Goal: Task Accomplishment & Management: Complete application form

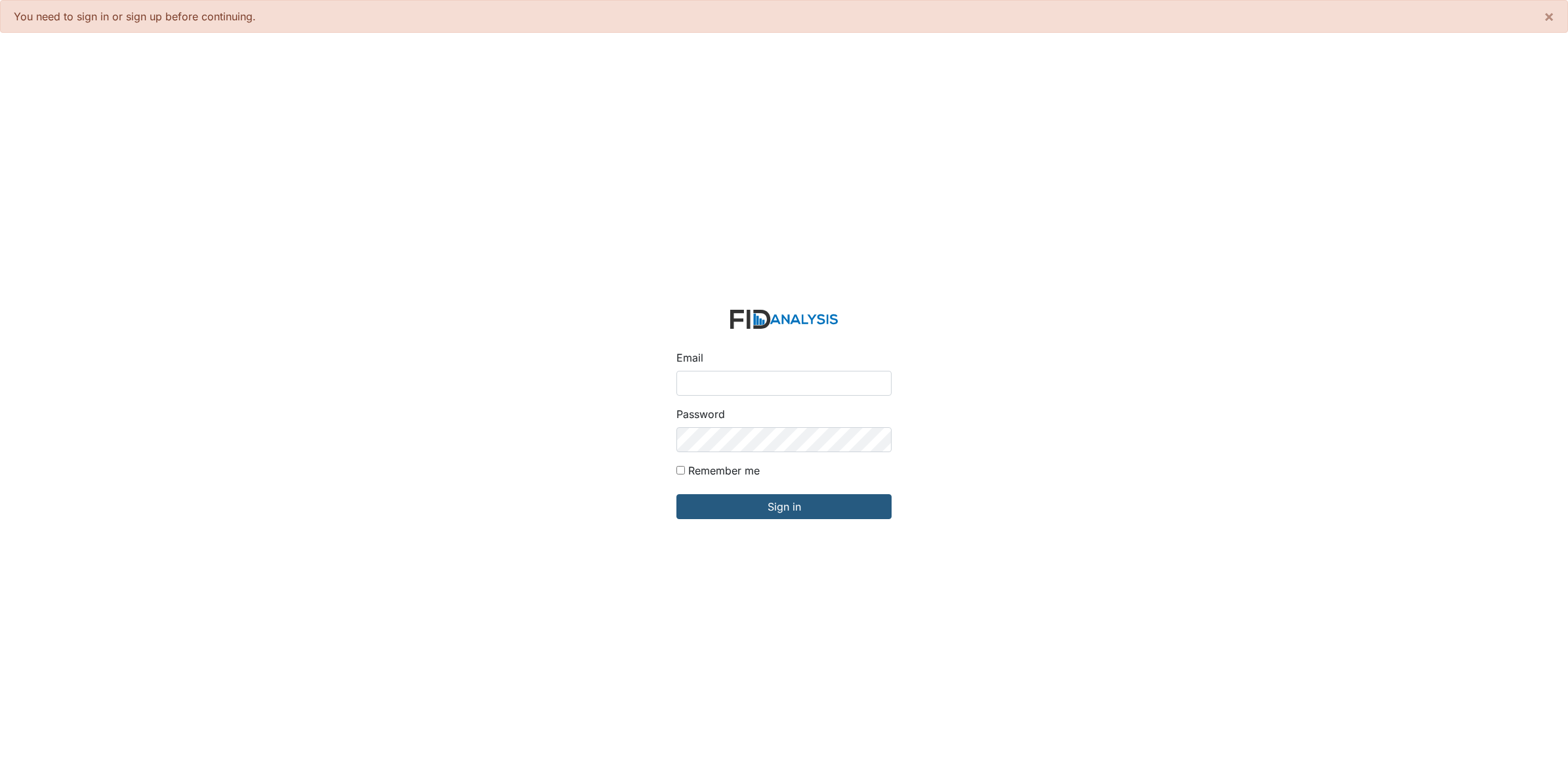
click at [710, 385] on input "Email" at bounding box center [784, 383] width 215 height 25
type input "[EMAIL_ADDRESS][DOMAIN_NAME]"
click at [737, 504] on input "Sign in" at bounding box center [784, 507] width 215 height 25
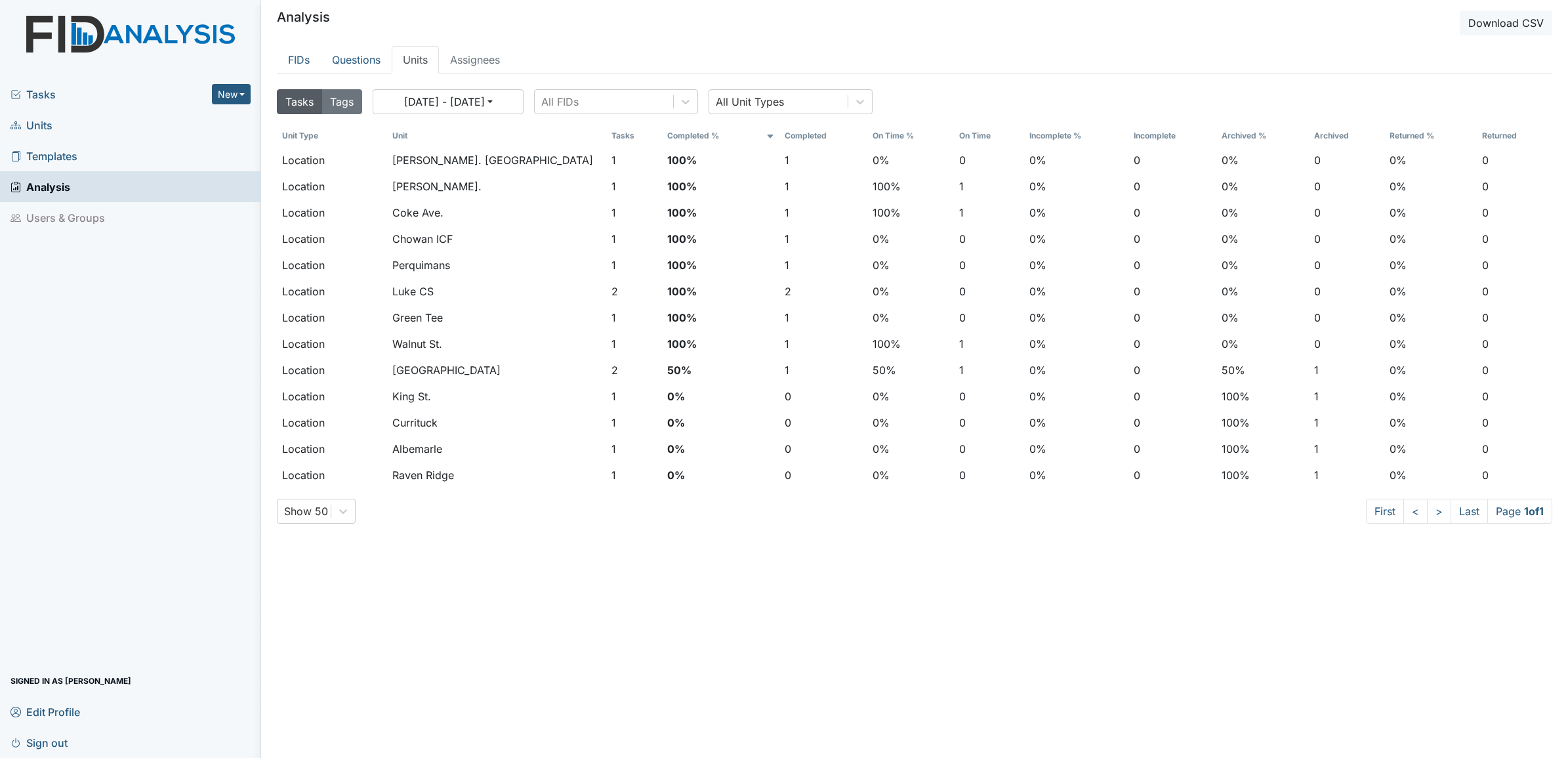
click at [36, 123] on span "Units" at bounding box center [31, 124] width 42 height 20
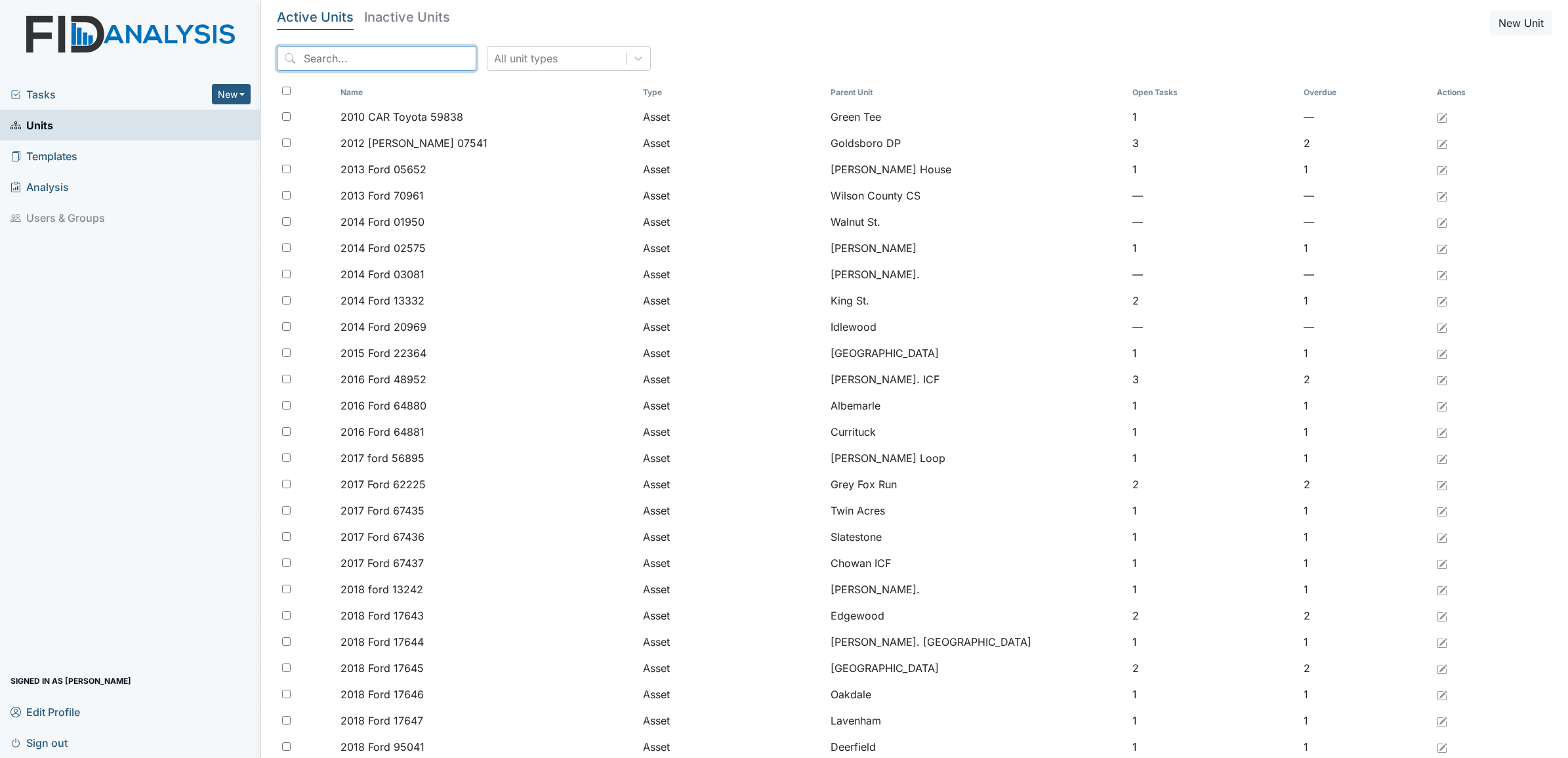
click at [368, 56] on input "search" at bounding box center [376, 58] width 199 height 25
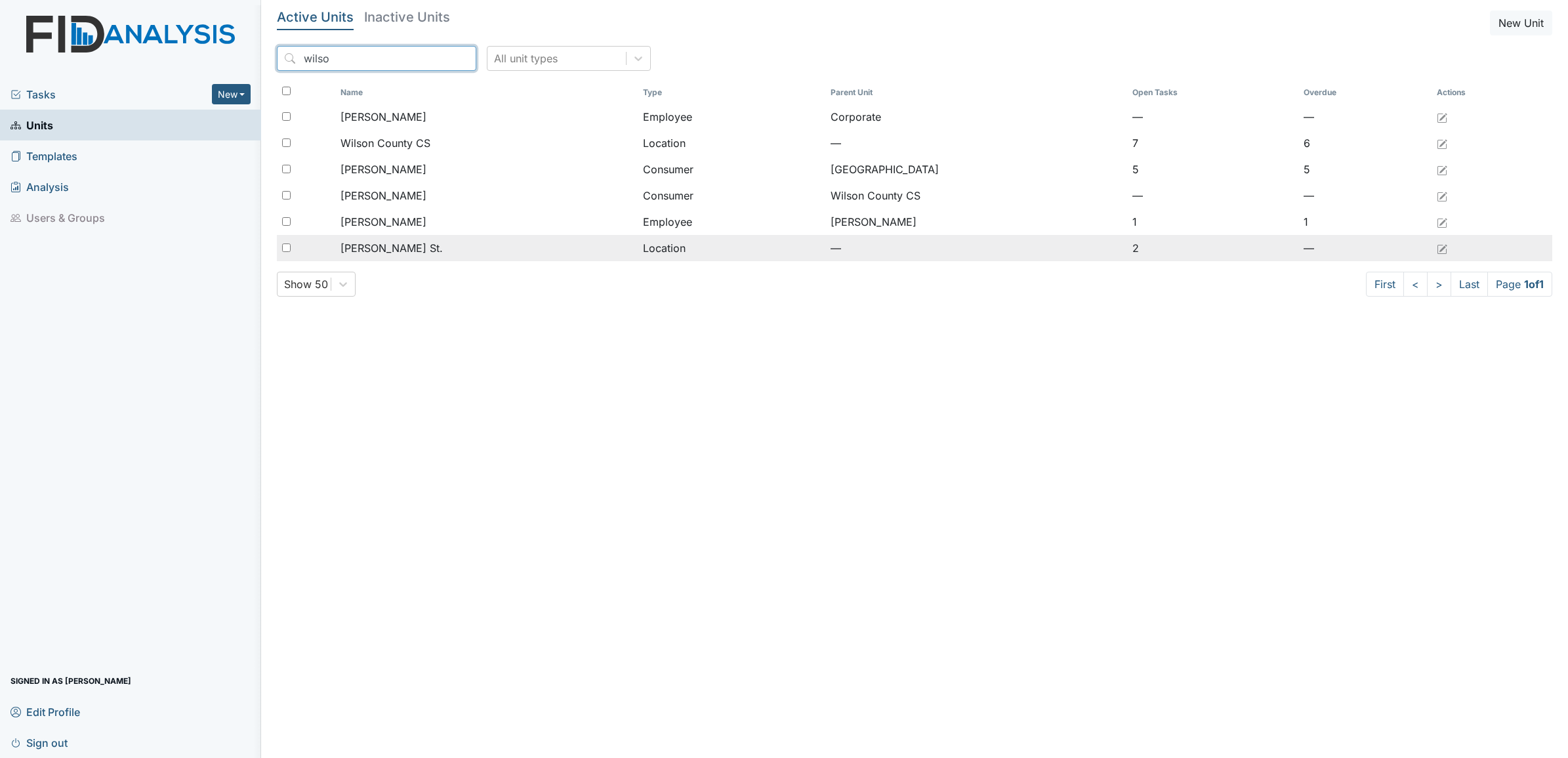
type input "wilso"
click at [348, 247] on span "[PERSON_NAME] St." at bounding box center [391, 247] width 102 height 16
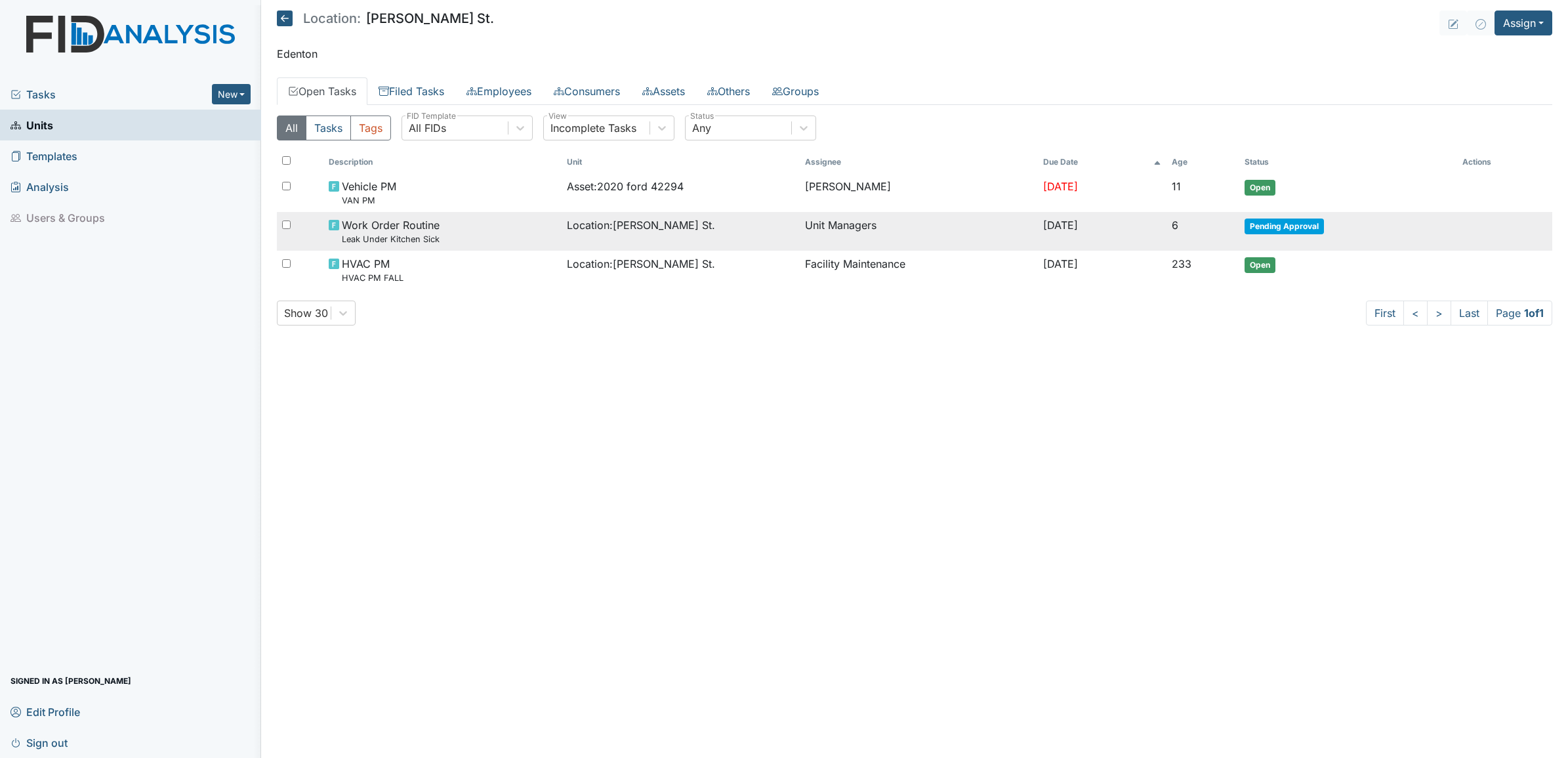
click at [577, 227] on span "Location : Wilson St." at bounding box center [640, 225] width 148 height 16
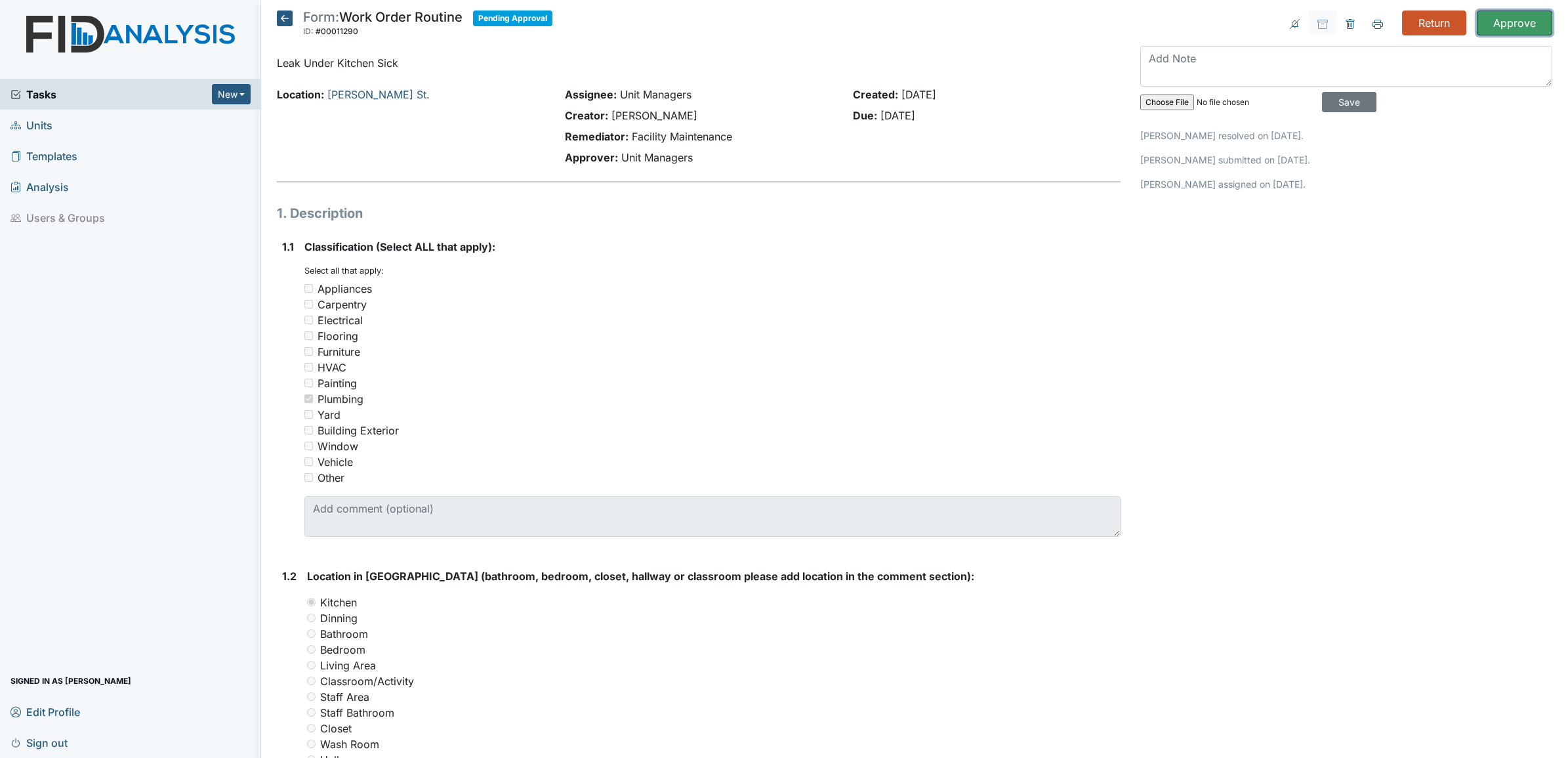
click at [1499, 19] on input "Approve" at bounding box center [1515, 23] width 76 height 25
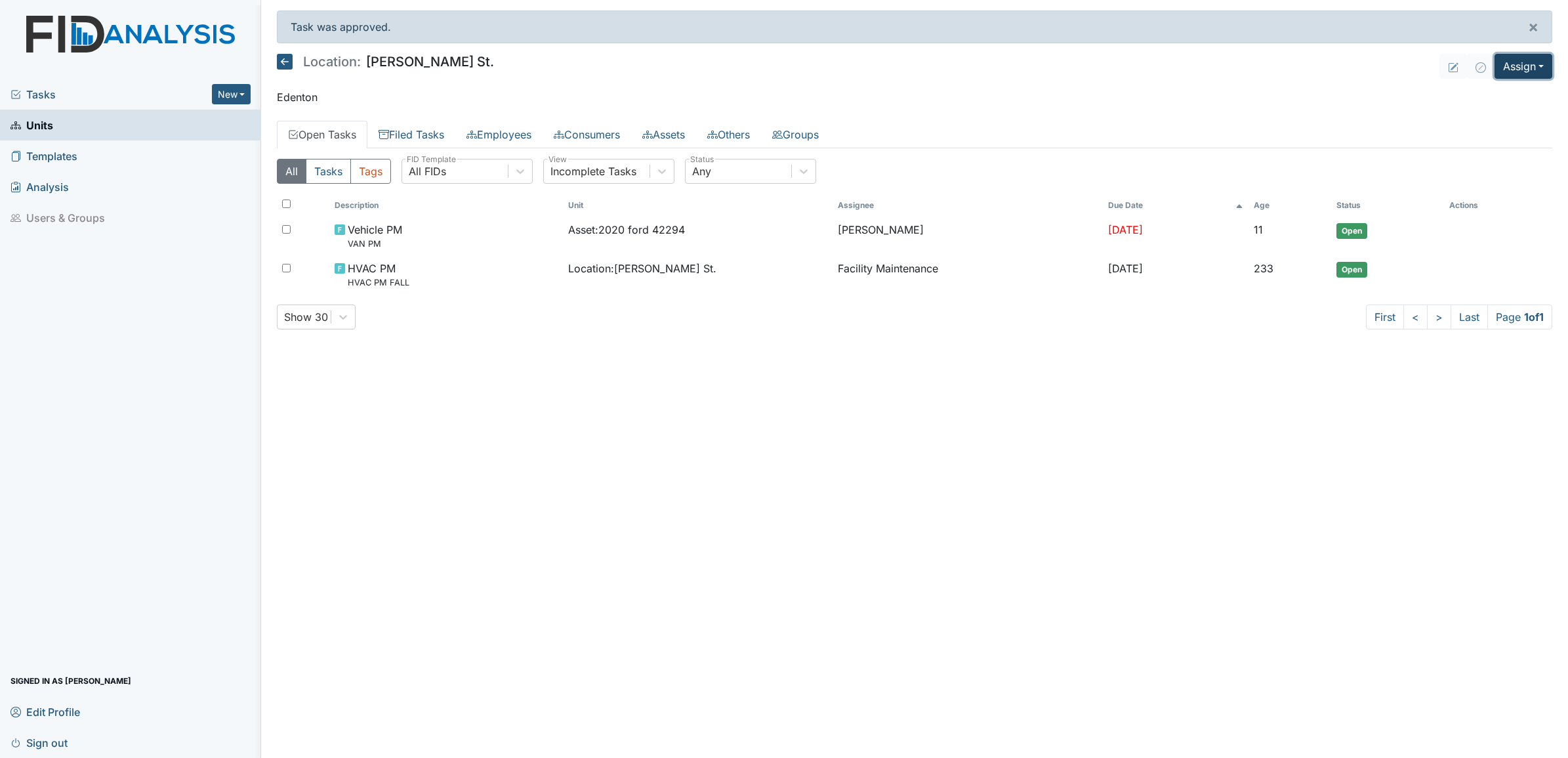
click at [1538, 71] on button "Assign" at bounding box center [1522, 66] width 57 height 25
click at [1489, 97] on link "Assign Form" at bounding box center [1491, 97] width 118 height 21
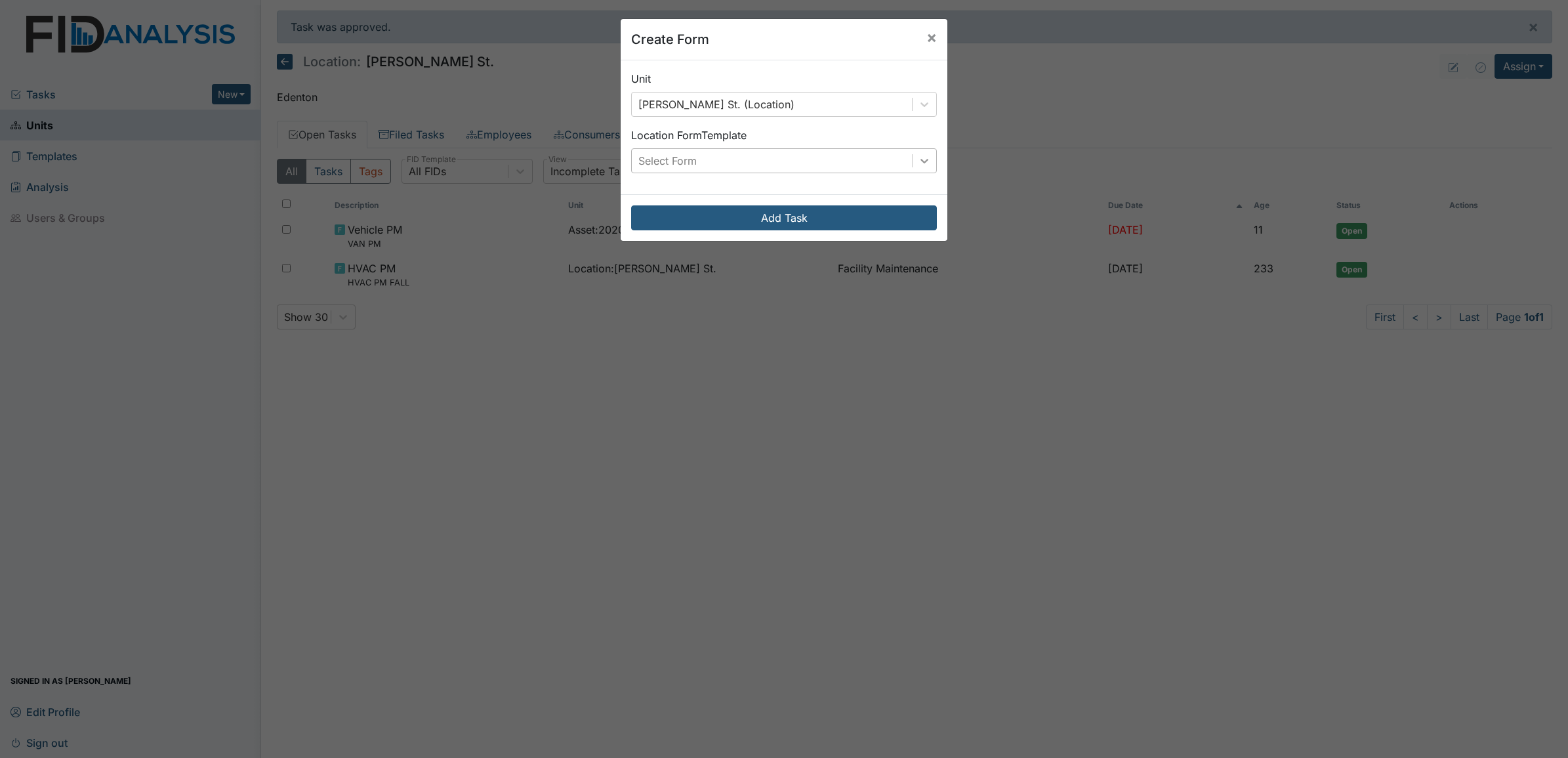
click at [920, 159] on icon at bounding box center [925, 161] width 14 height 14
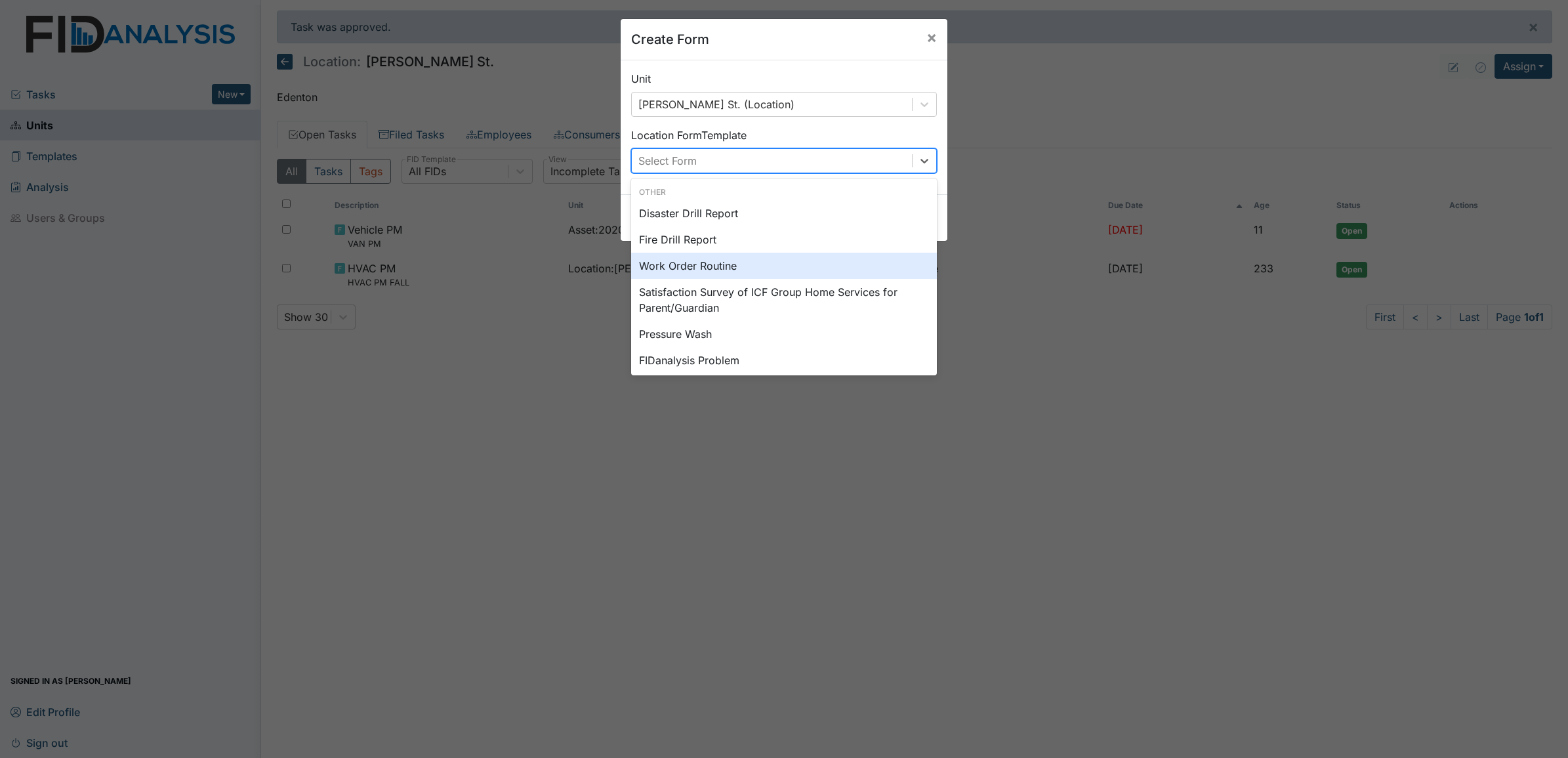
click at [703, 263] on div "Work Order Routine" at bounding box center [783, 265] width 306 height 26
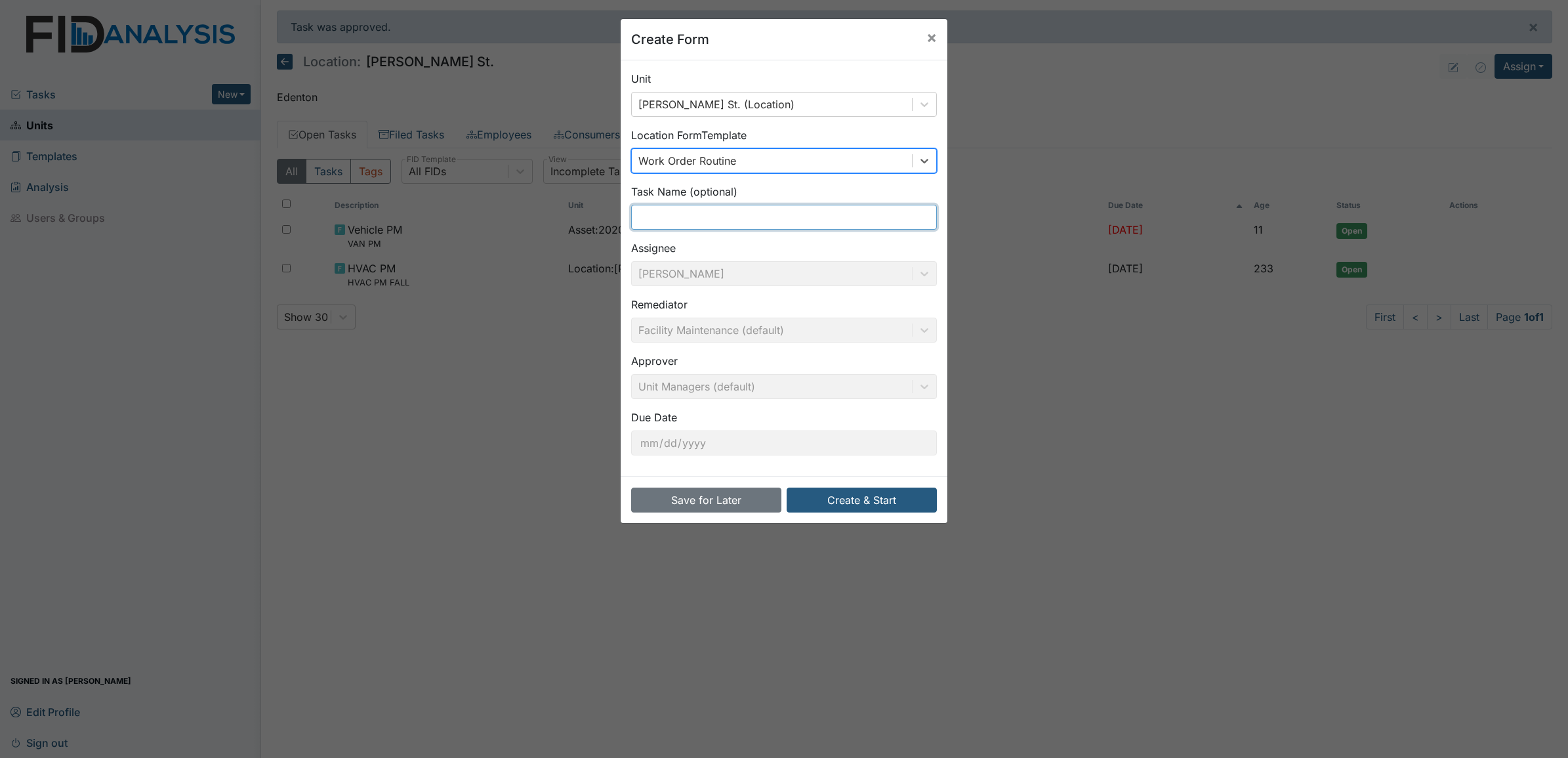
click at [675, 228] on input "text" at bounding box center [783, 217] width 306 height 25
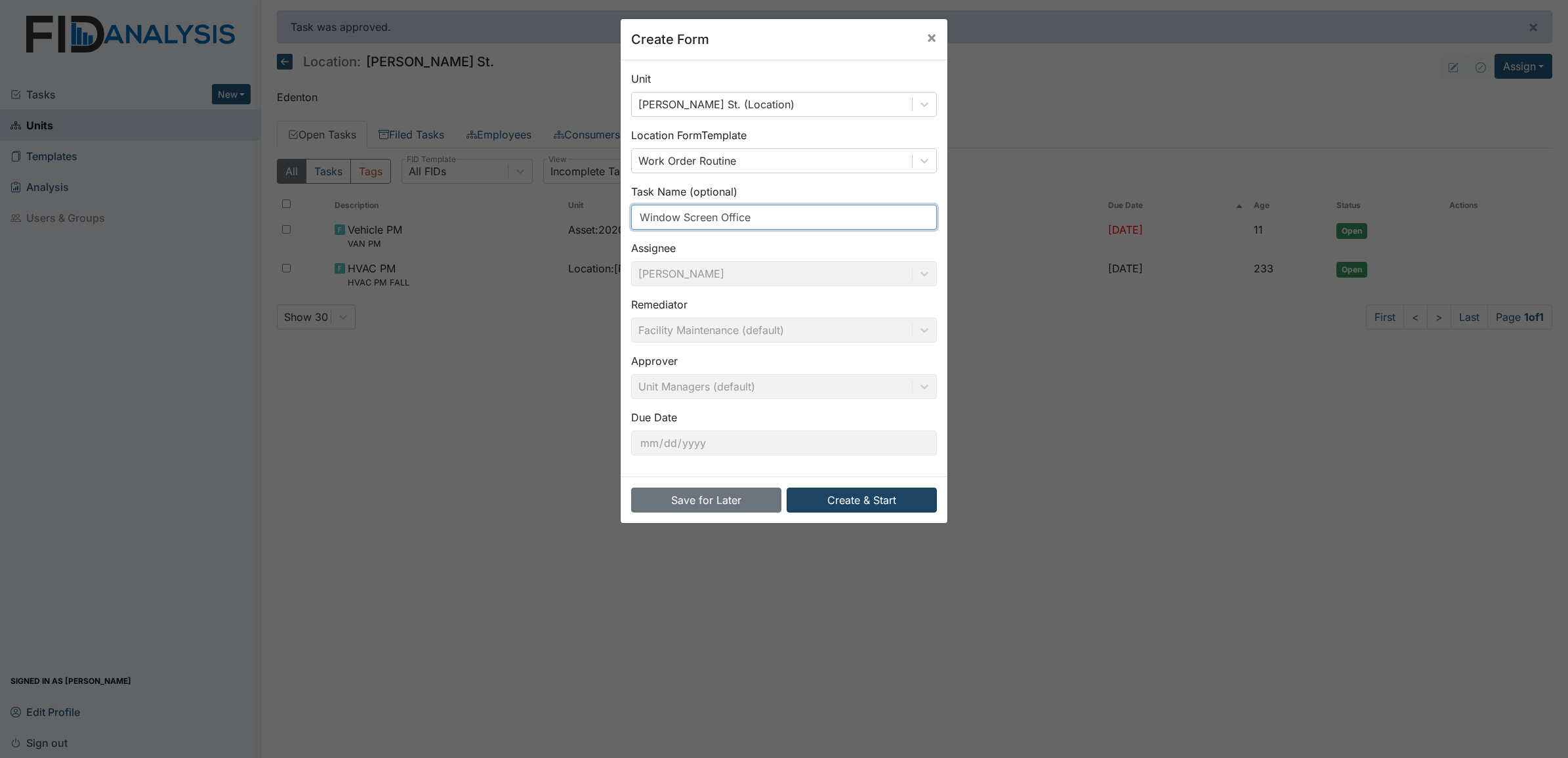
type input "Window Screen Office"
click at [845, 497] on button "Create & Start" at bounding box center [862, 500] width 150 height 25
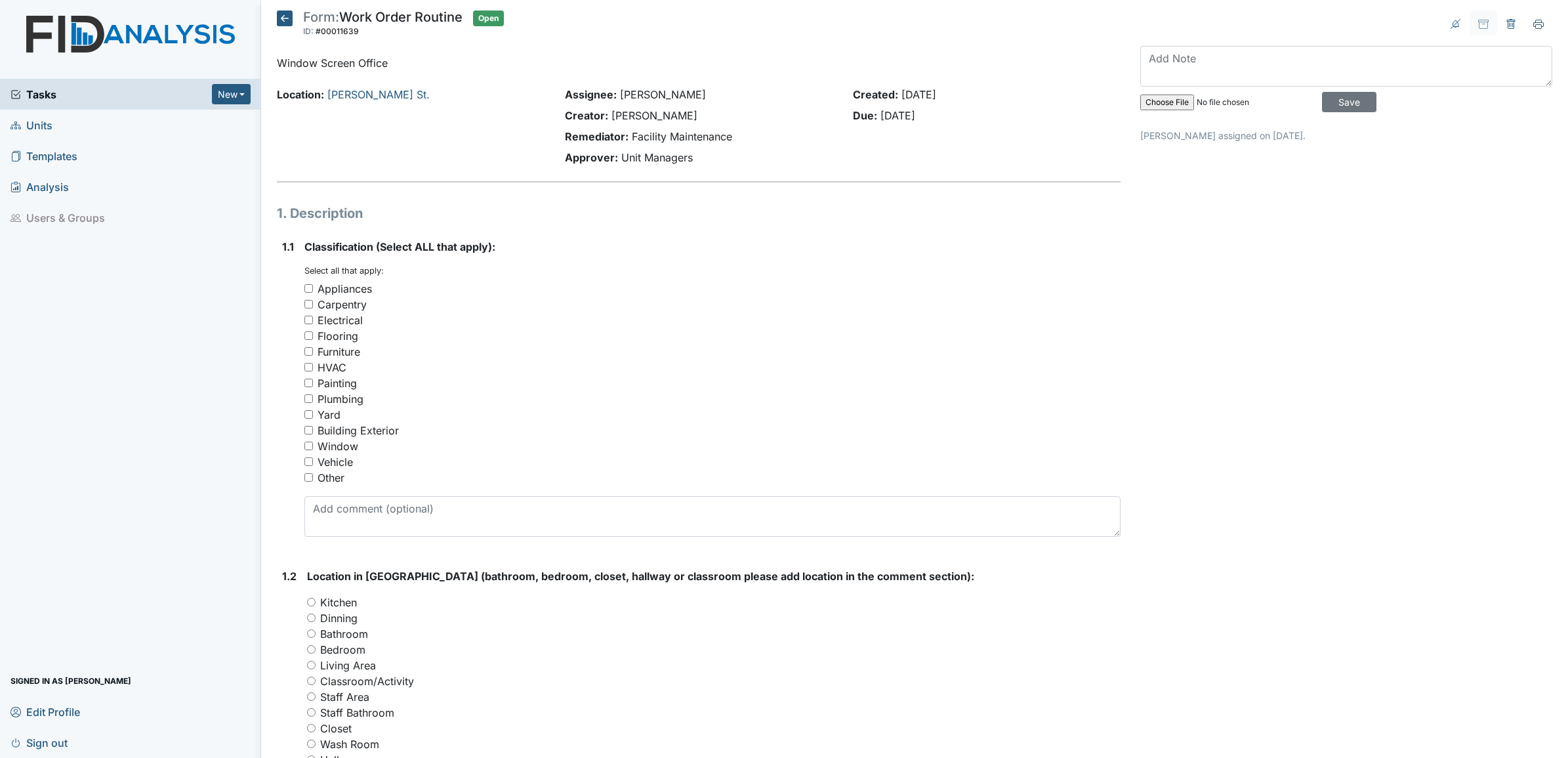
click at [306, 447] on input "Window" at bounding box center [309, 445] width 9 height 9
checkbox input "true"
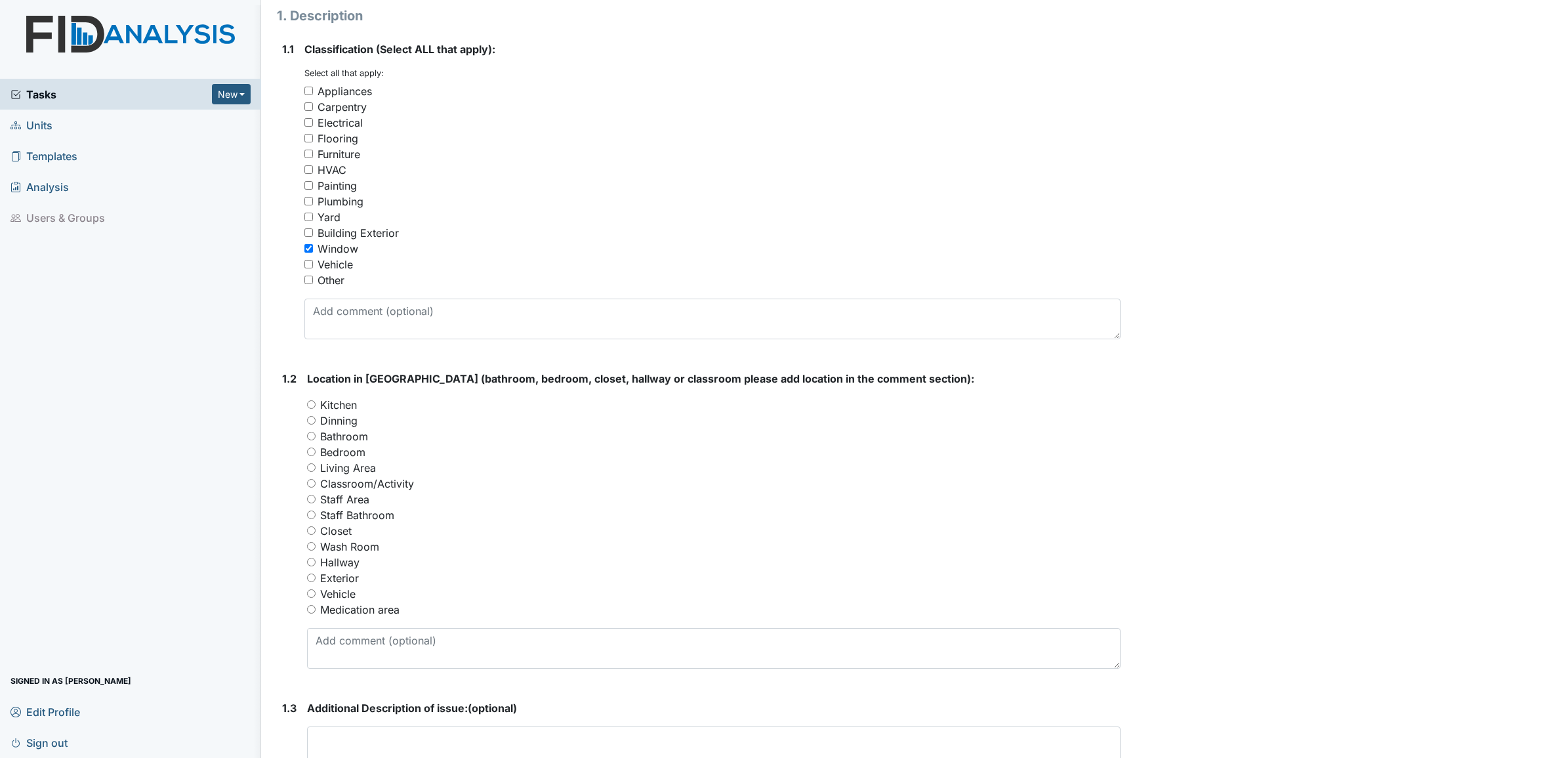
scroll to position [246, 0]
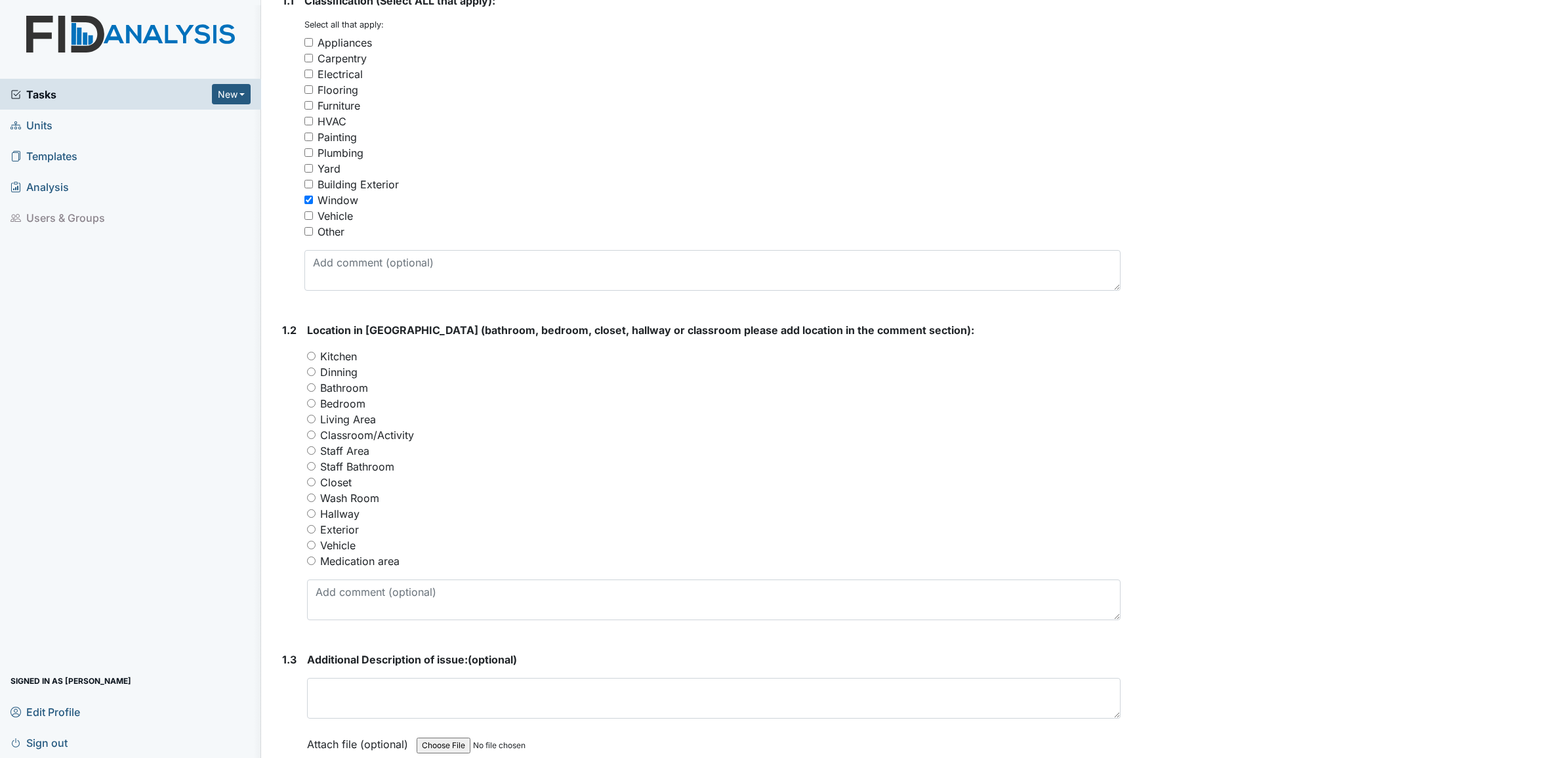
click at [312, 448] on input "Staff Area" at bounding box center [310, 450] width 9 height 9
radio input "true"
click at [343, 687] on textarea at bounding box center [713, 698] width 813 height 41
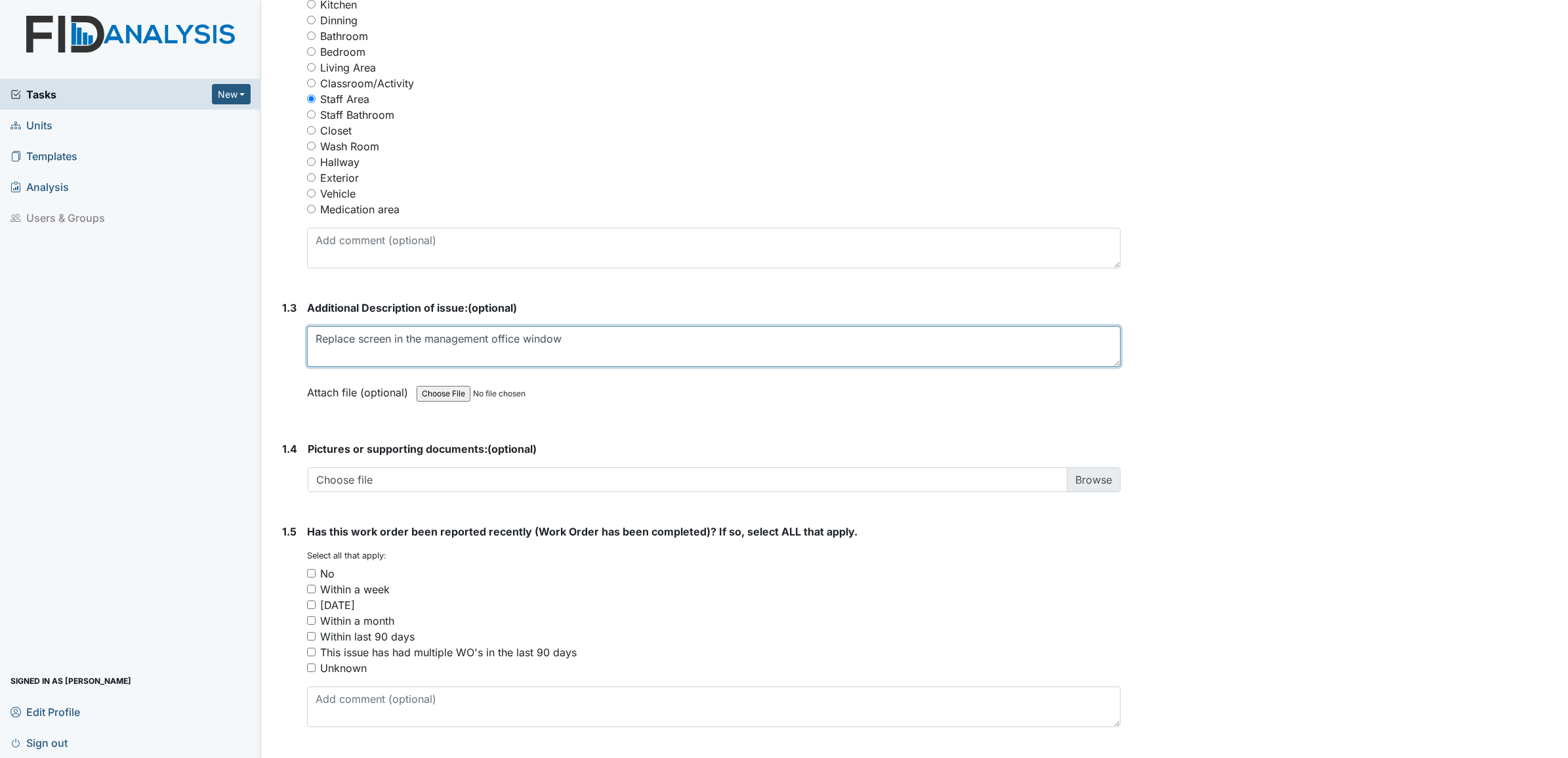
scroll to position [634, 0]
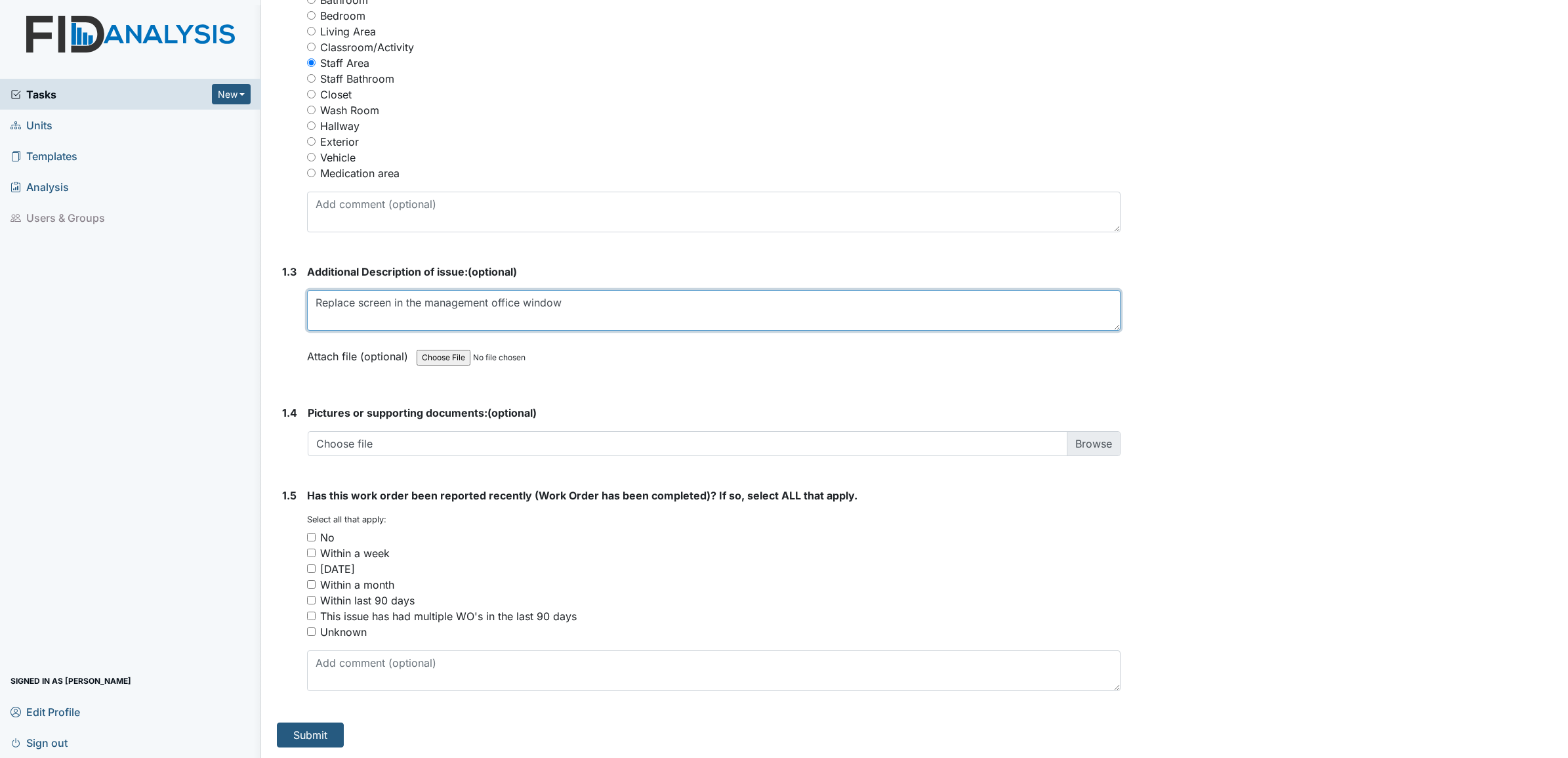
type textarea "Replace screen in the management office window"
click at [313, 535] on input "No" at bounding box center [310, 537] width 9 height 9
checkbox input "true"
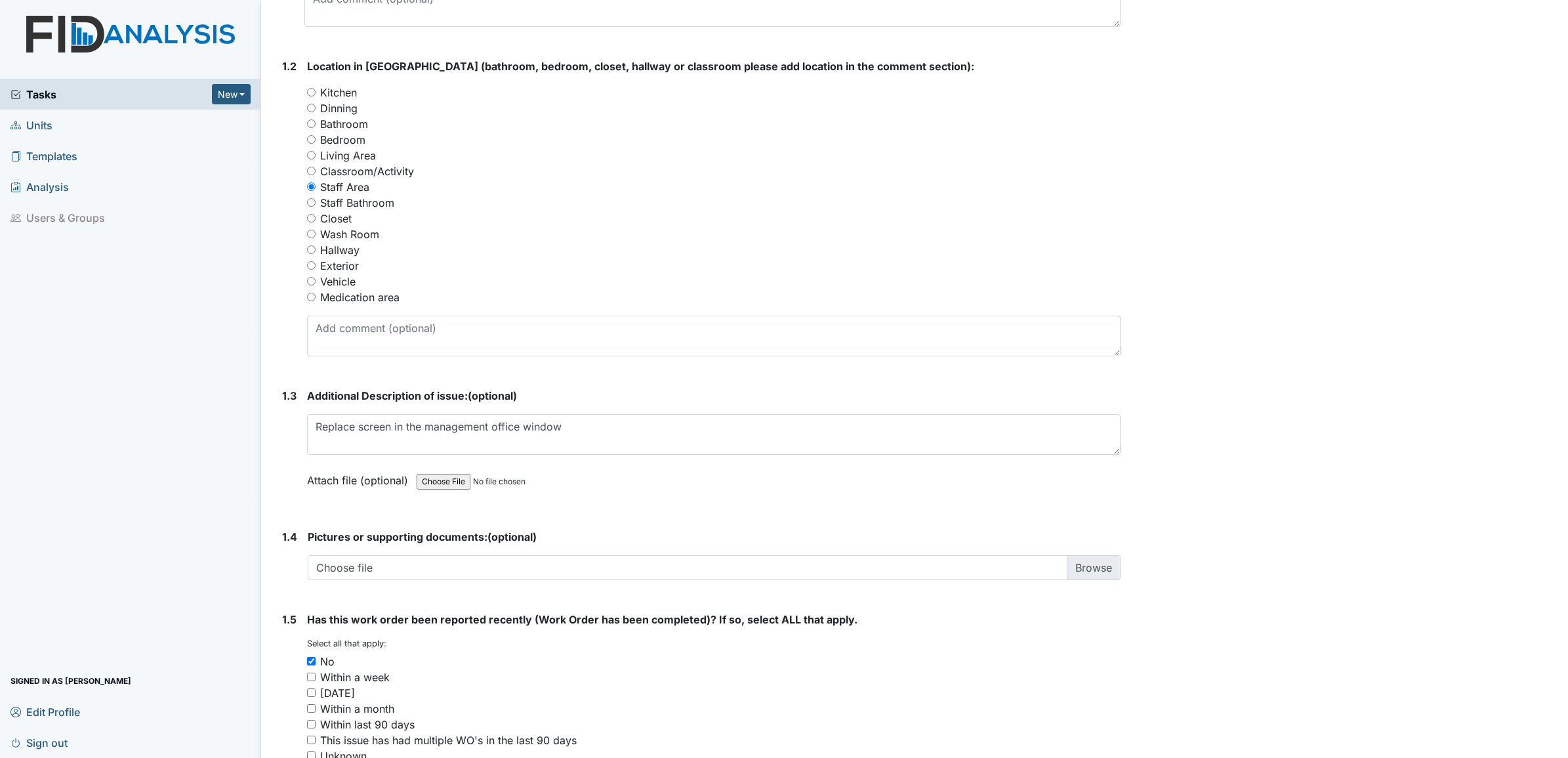
scroll to position [470, 0]
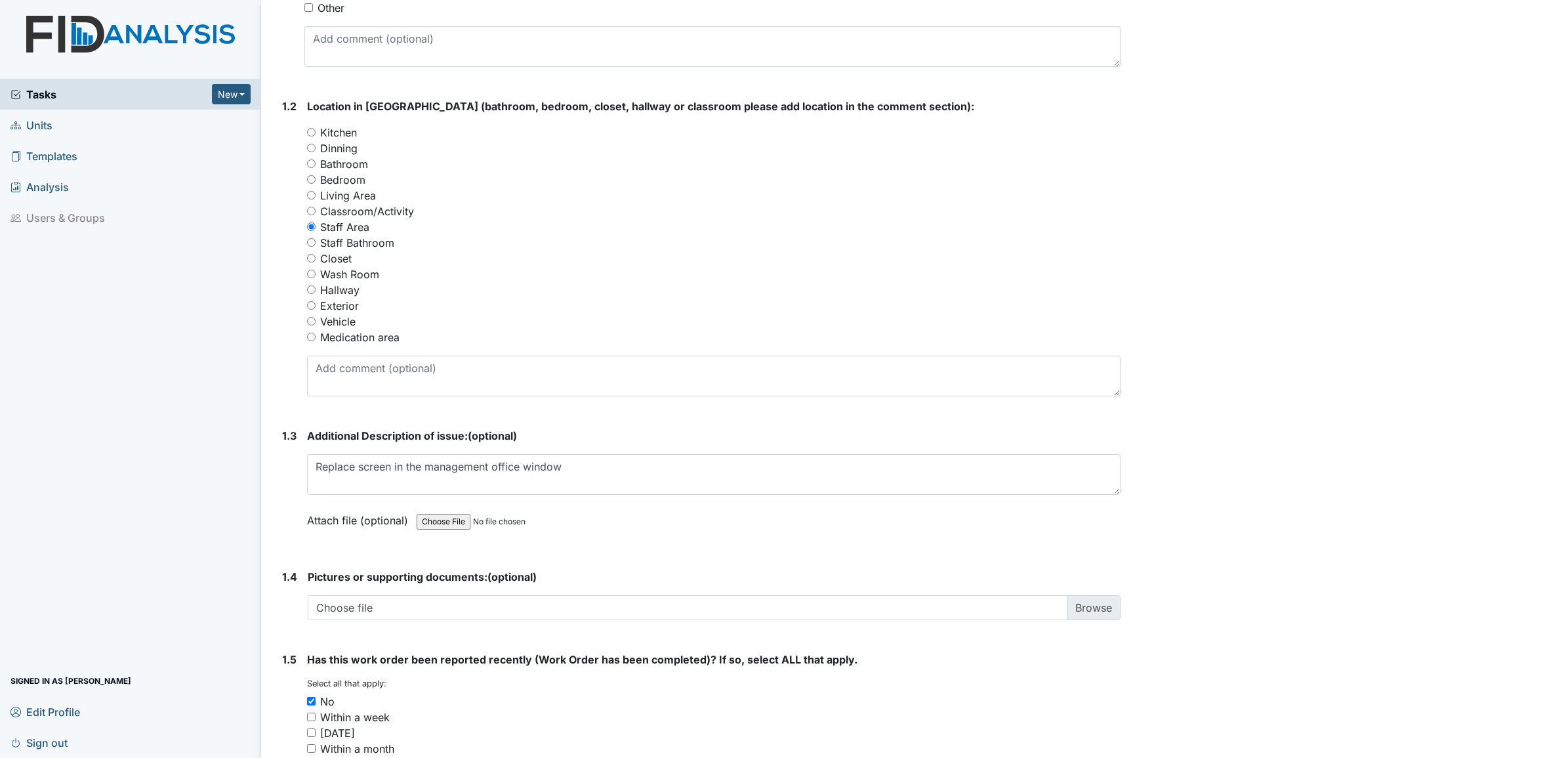
click at [310, 303] on input "Exterior" at bounding box center [310, 305] width 9 height 9
radio input "true"
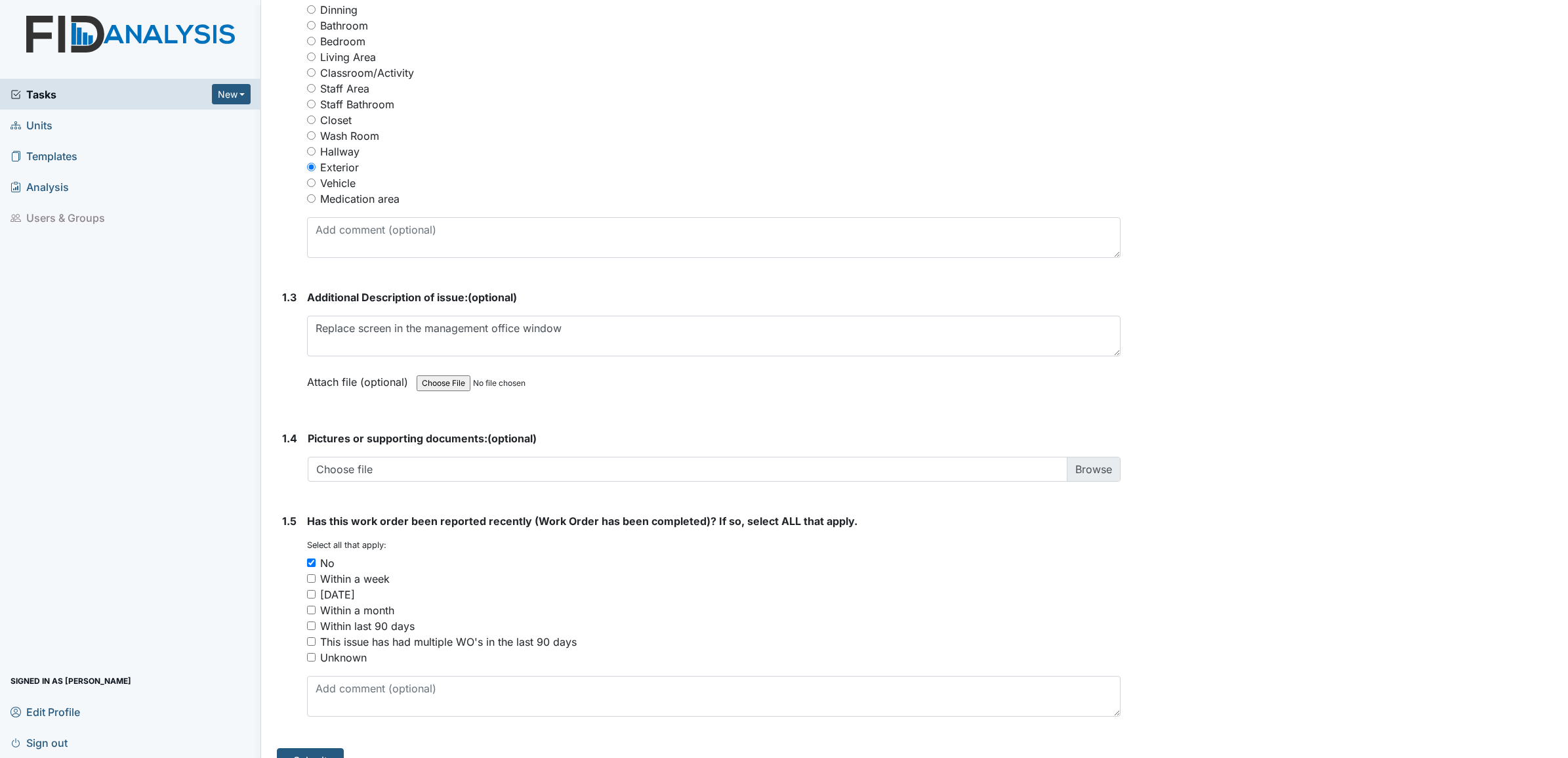
scroll to position [634, 0]
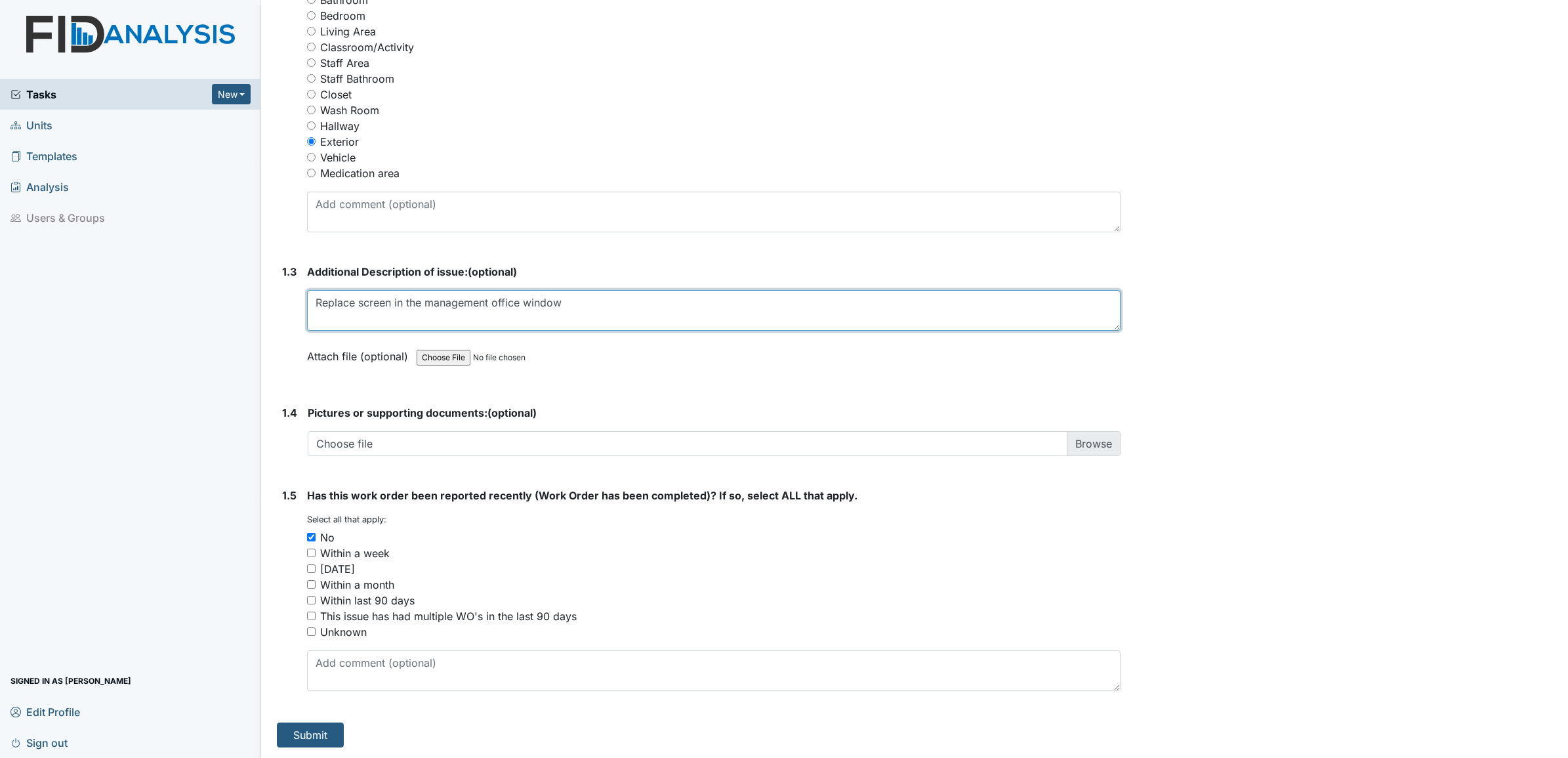
click at [580, 304] on textarea "Replace screen in the management office window" at bounding box center [713, 311] width 813 height 41
type textarea "Replace screen in the management office window it is ripped"
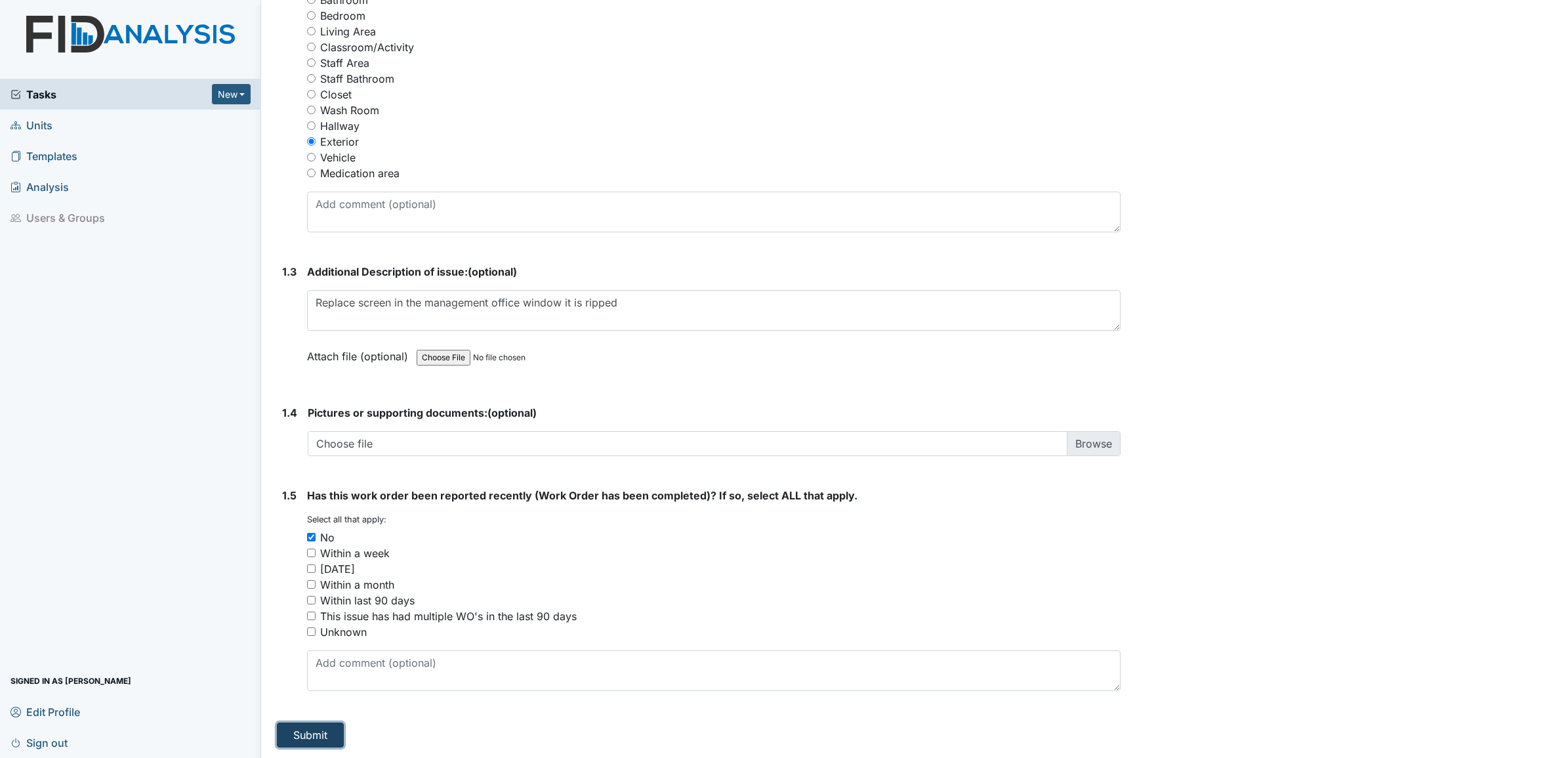
click at [314, 730] on button "Submit" at bounding box center [310, 735] width 67 height 25
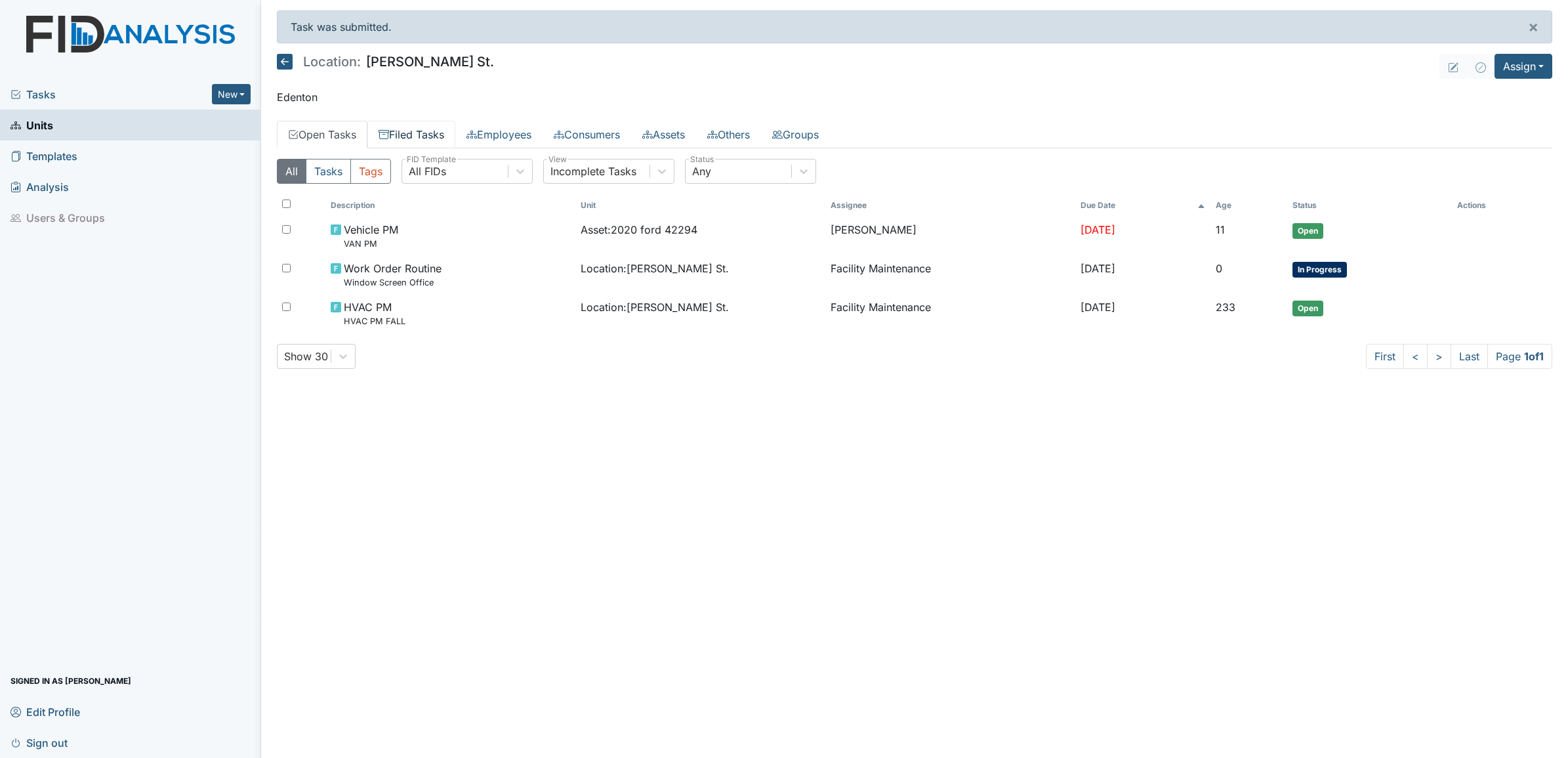
click at [437, 126] on link "Filed Tasks" at bounding box center [411, 134] width 88 height 27
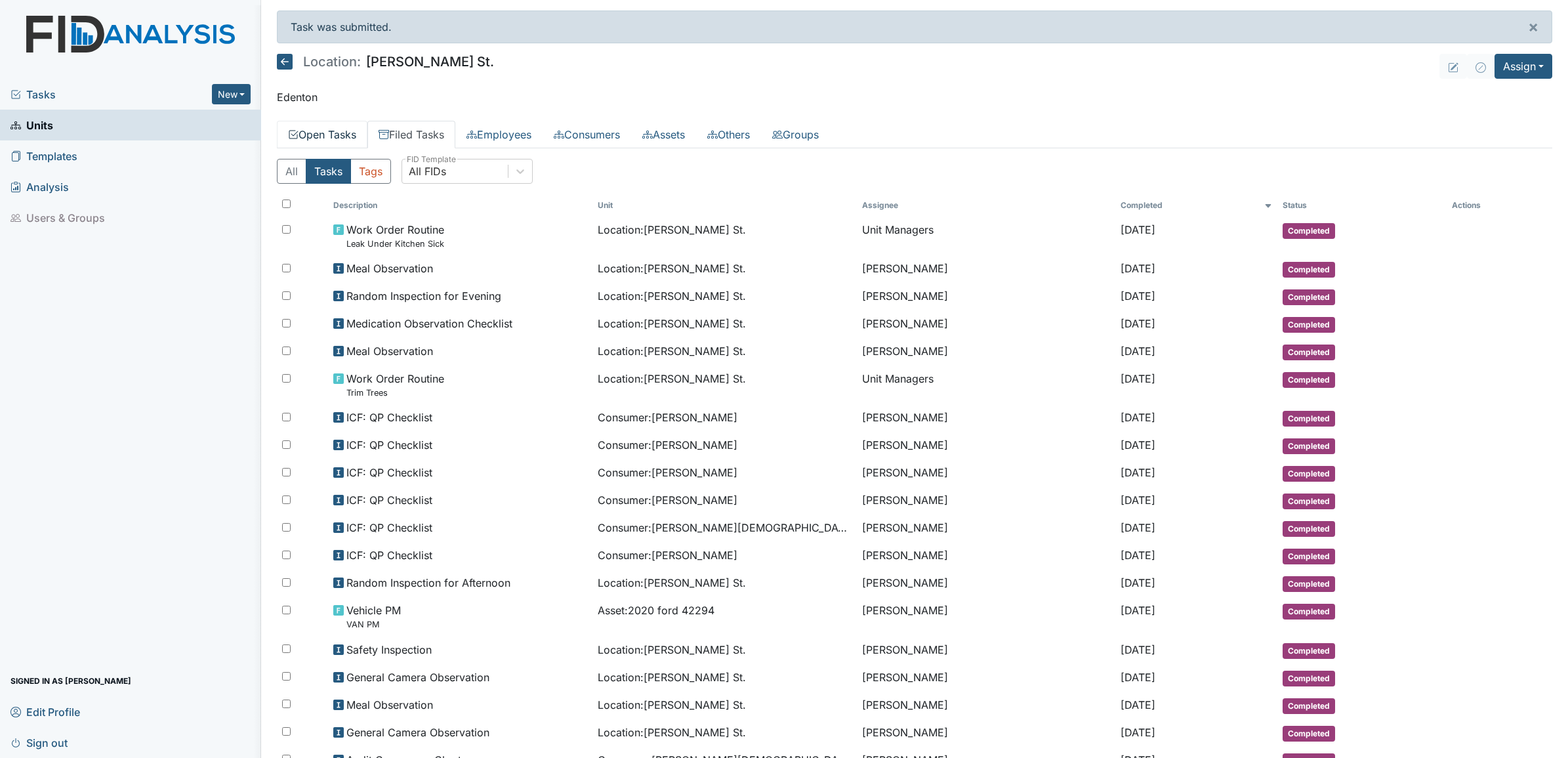
click at [354, 135] on link "Open Tasks" at bounding box center [321, 134] width 90 height 27
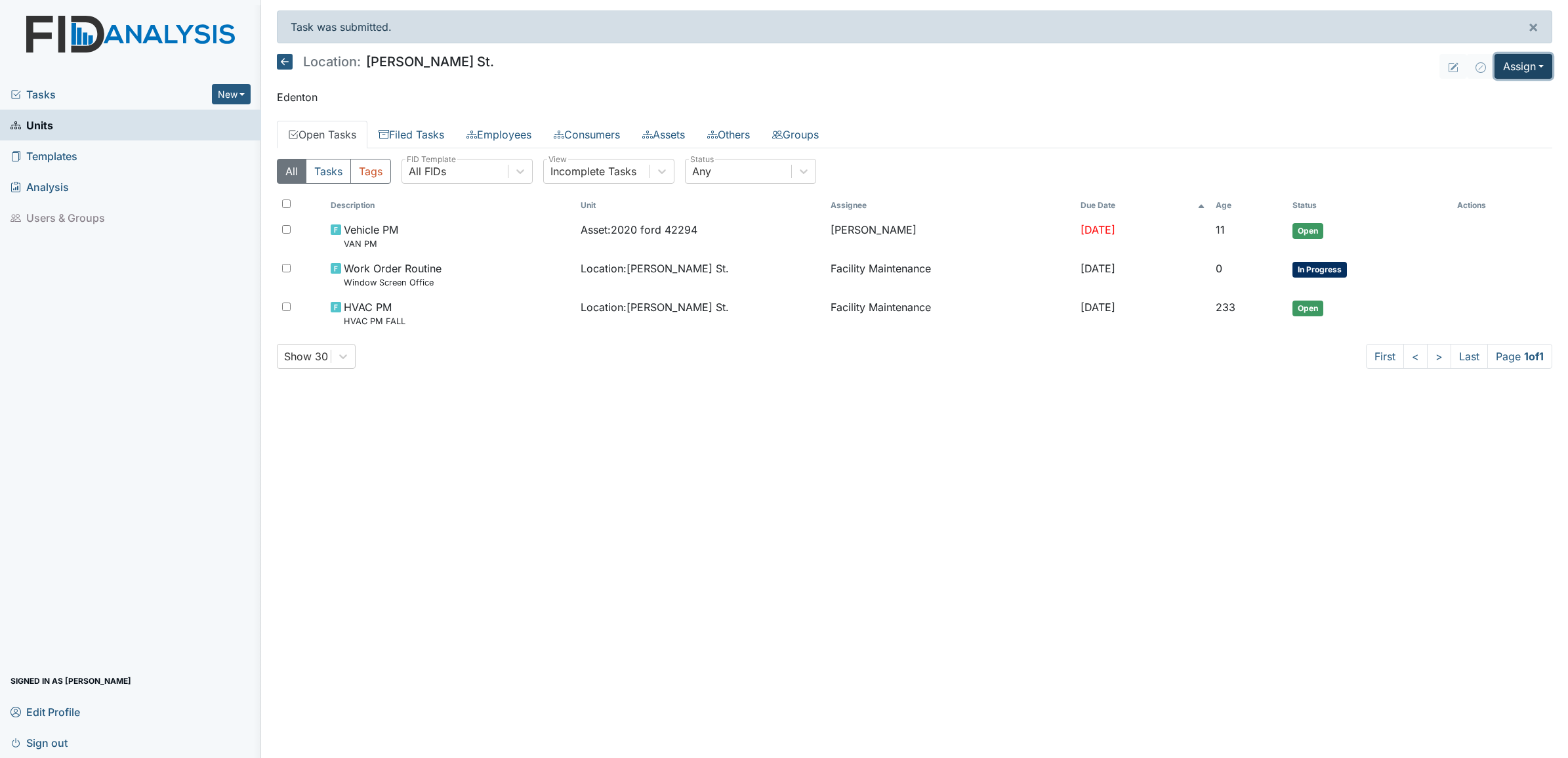
click at [1528, 71] on button "Assign" at bounding box center [1522, 66] width 57 height 25
click at [1493, 94] on link "Assign Form" at bounding box center [1491, 97] width 118 height 21
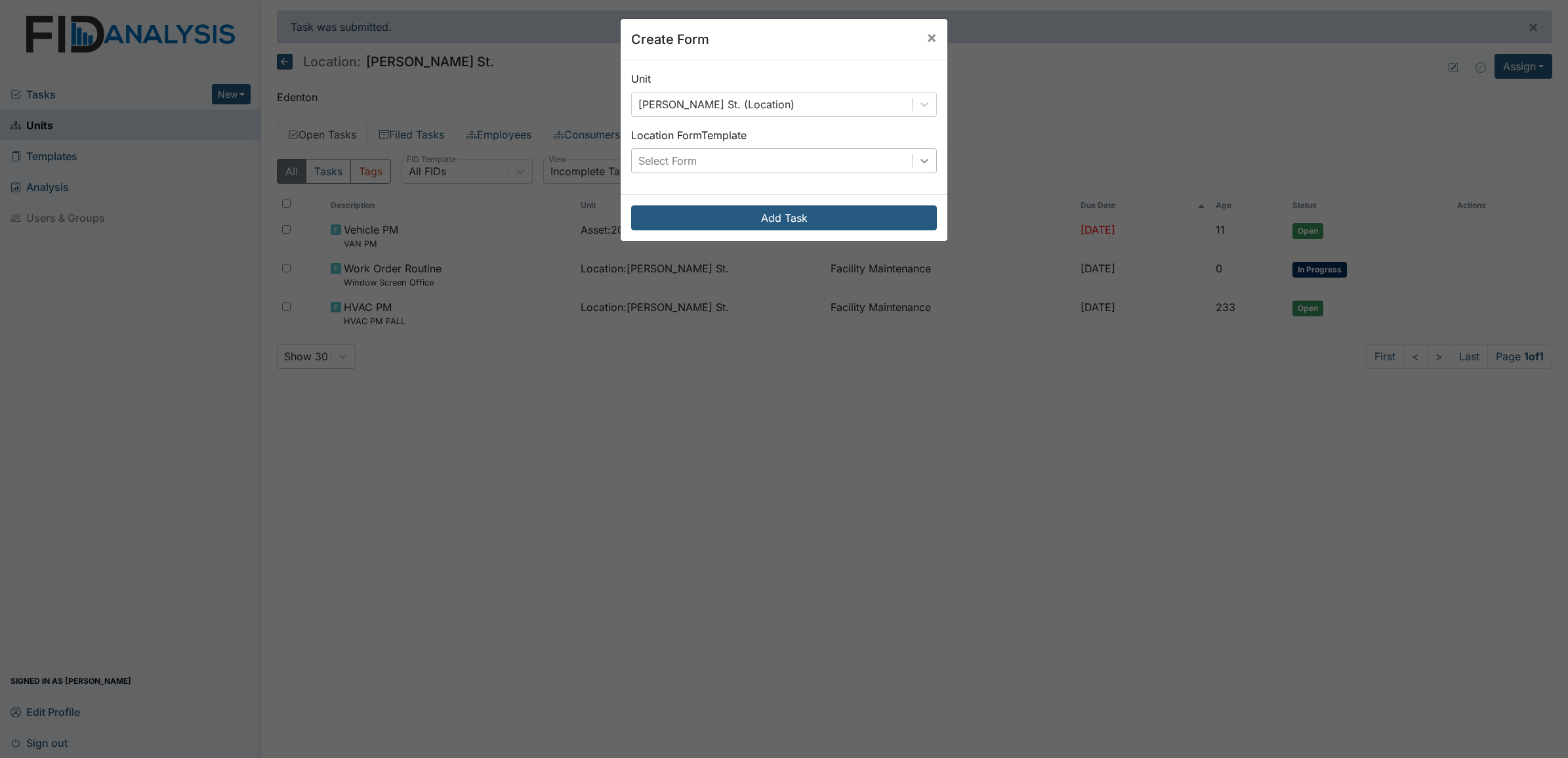
click at [920, 163] on icon at bounding box center [924, 161] width 8 height 5
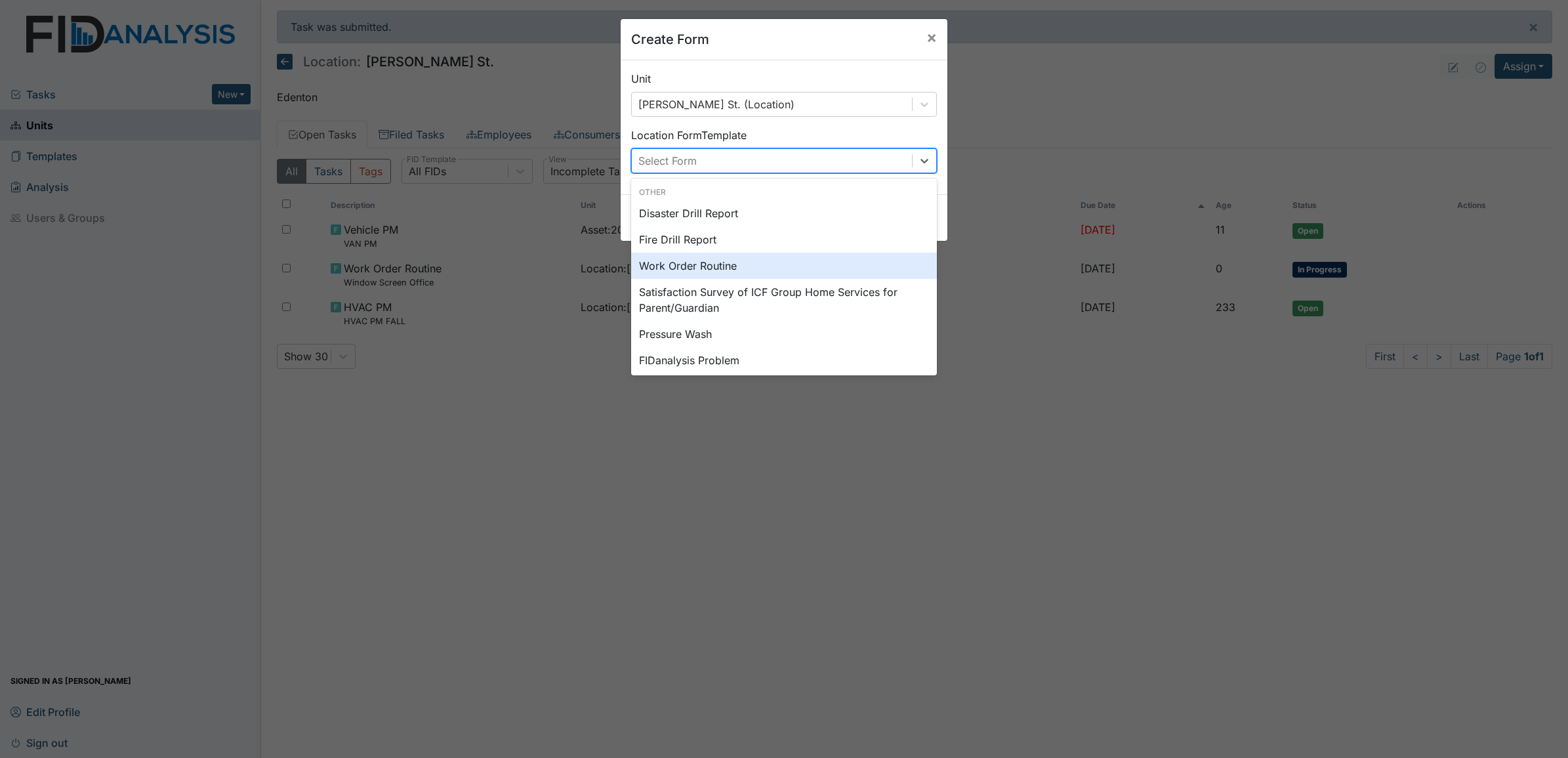
click at [697, 270] on div "Work Order Routine" at bounding box center [783, 265] width 306 height 26
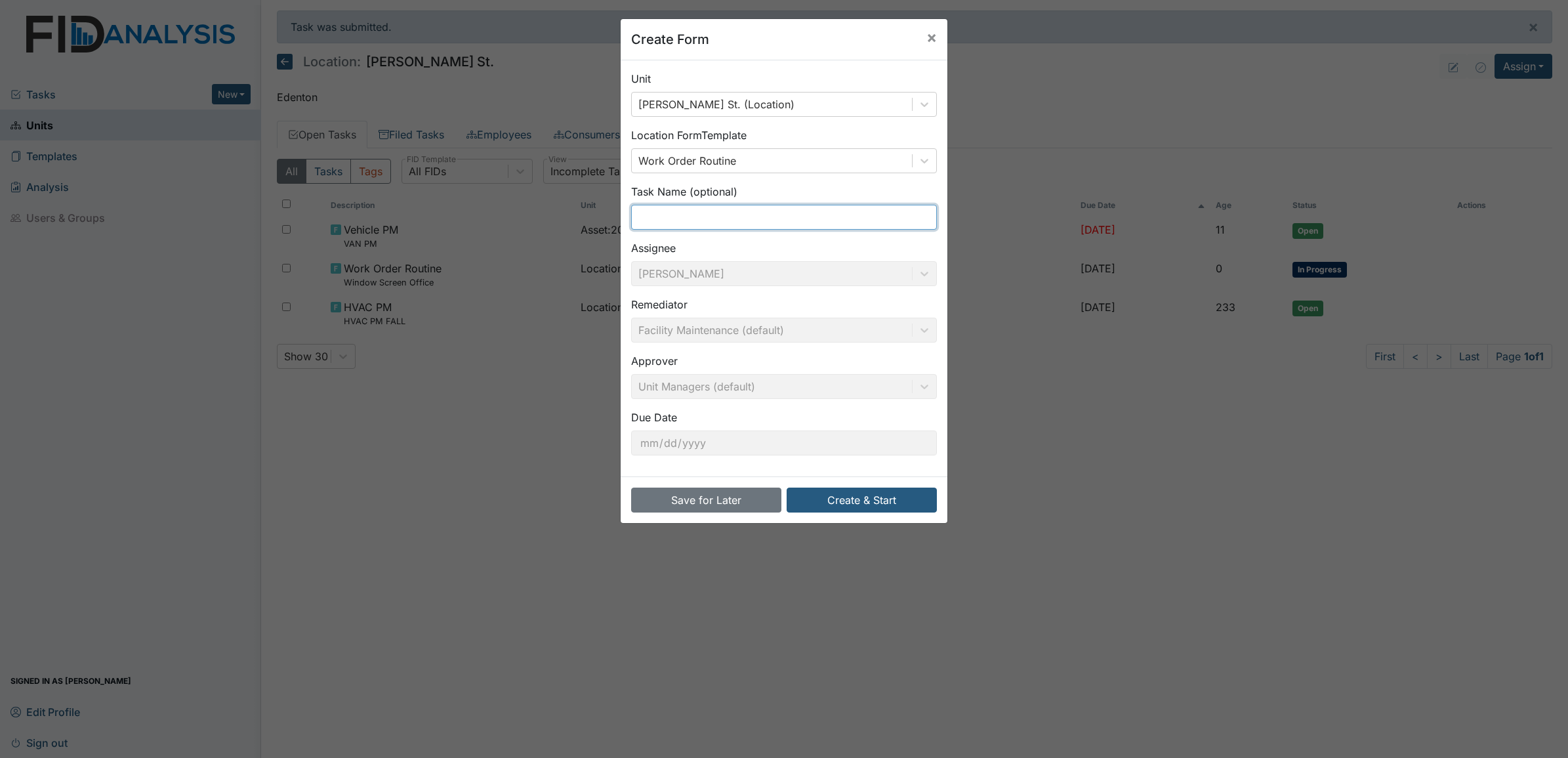
click at [656, 227] on input "text" at bounding box center [783, 217] width 306 height 25
type input "Hallway Handrail Broken"
click at [829, 507] on button "Create & Start" at bounding box center [862, 500] width 150 height 25
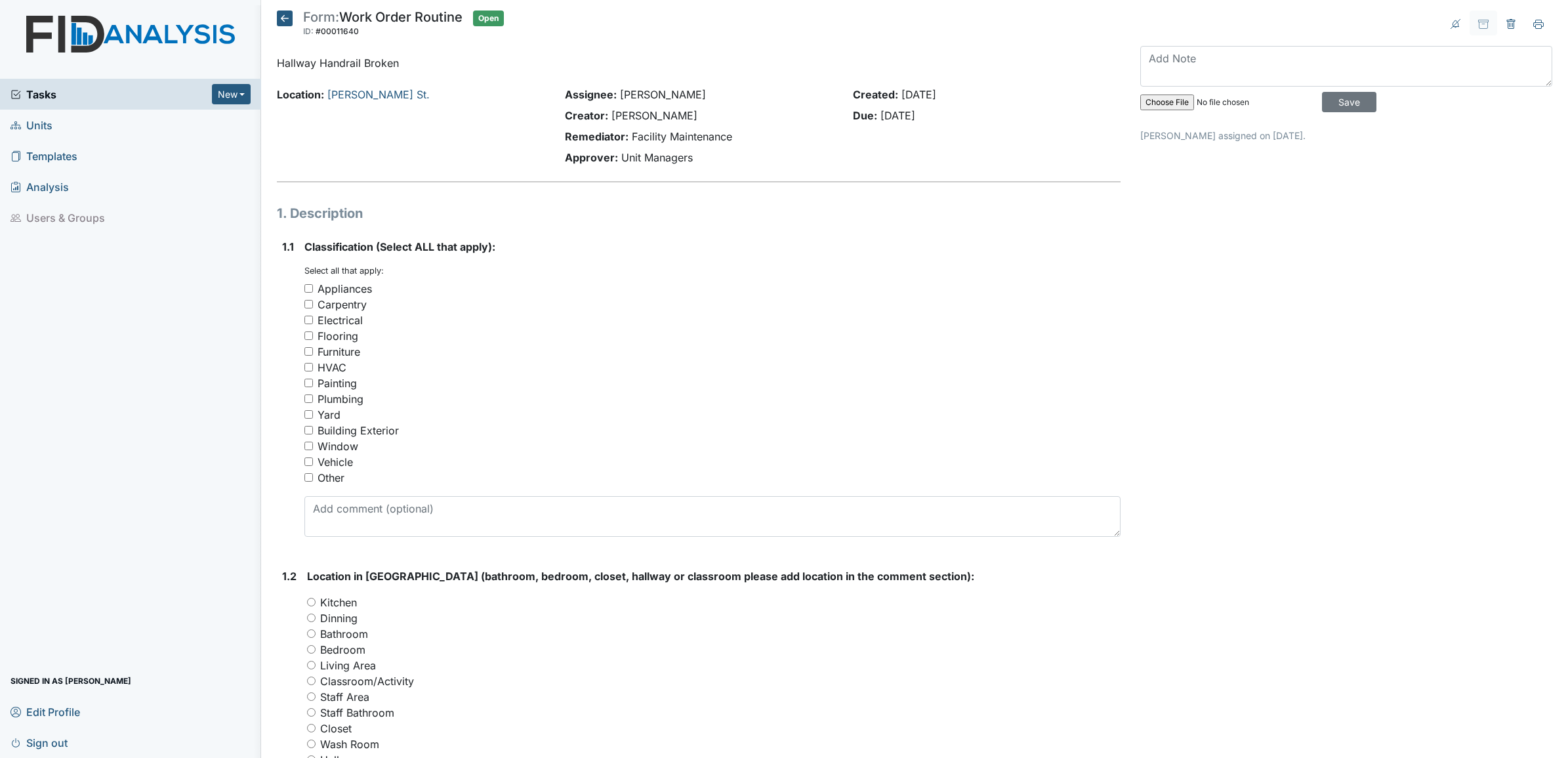
click at [307, 305] on input "Carpentry" at bounding box center [309, 304] width 9 height 9
checkbox input "true"
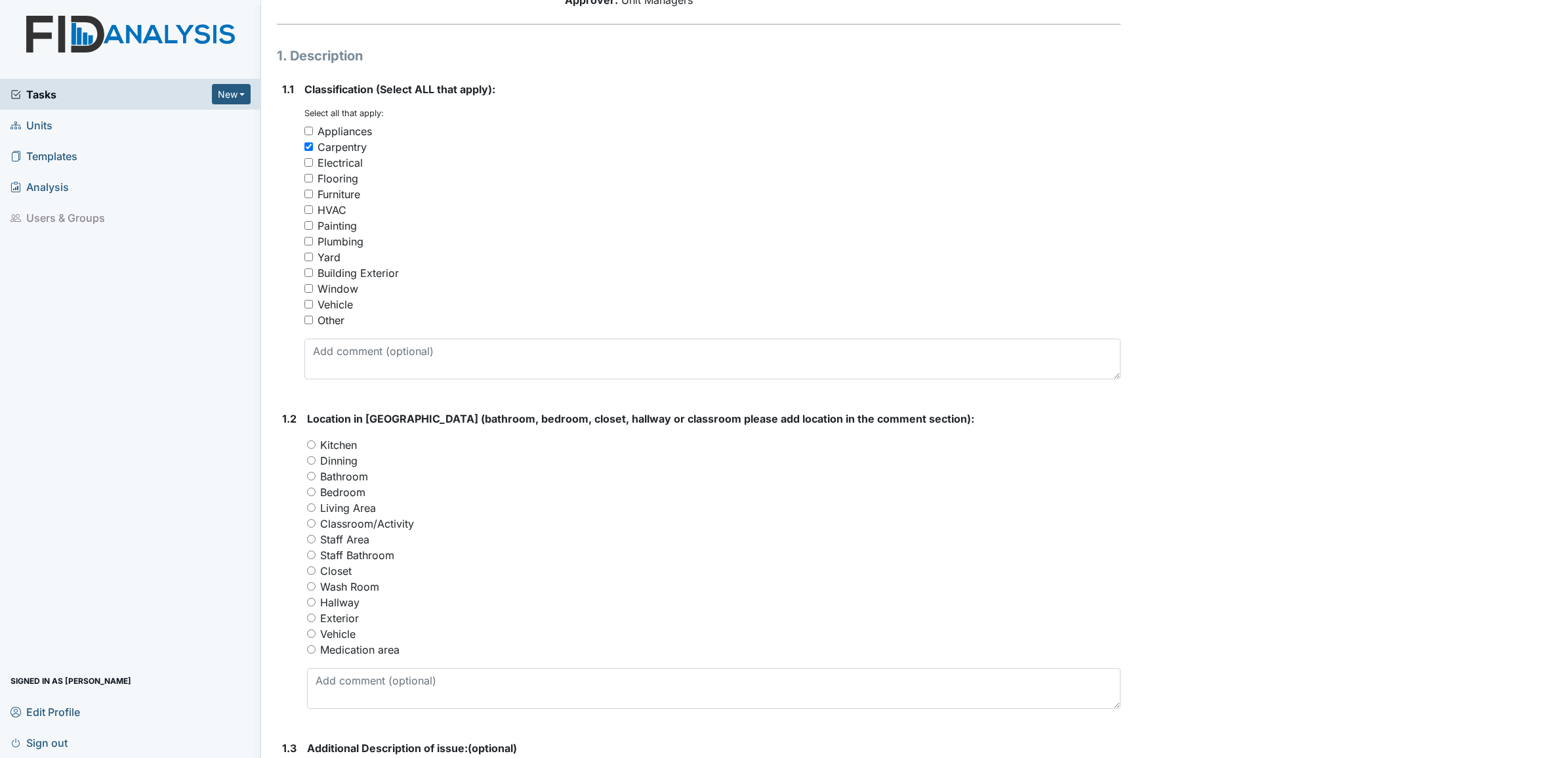
scroll to position [164, 0]
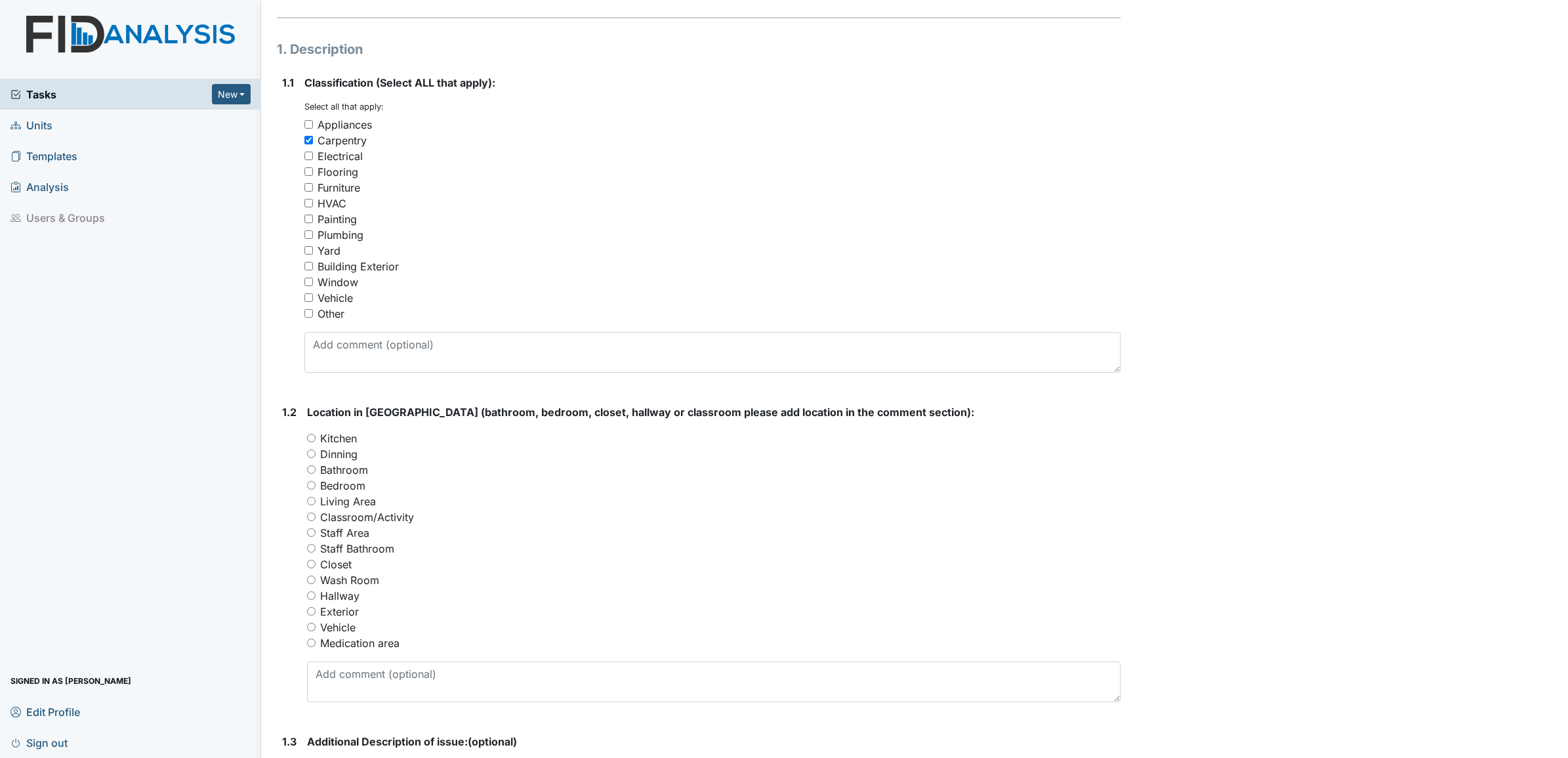
click at [310, 594] on input "Hallway" at bounding box center [310, 595] width 9 height 9
radio input "true"
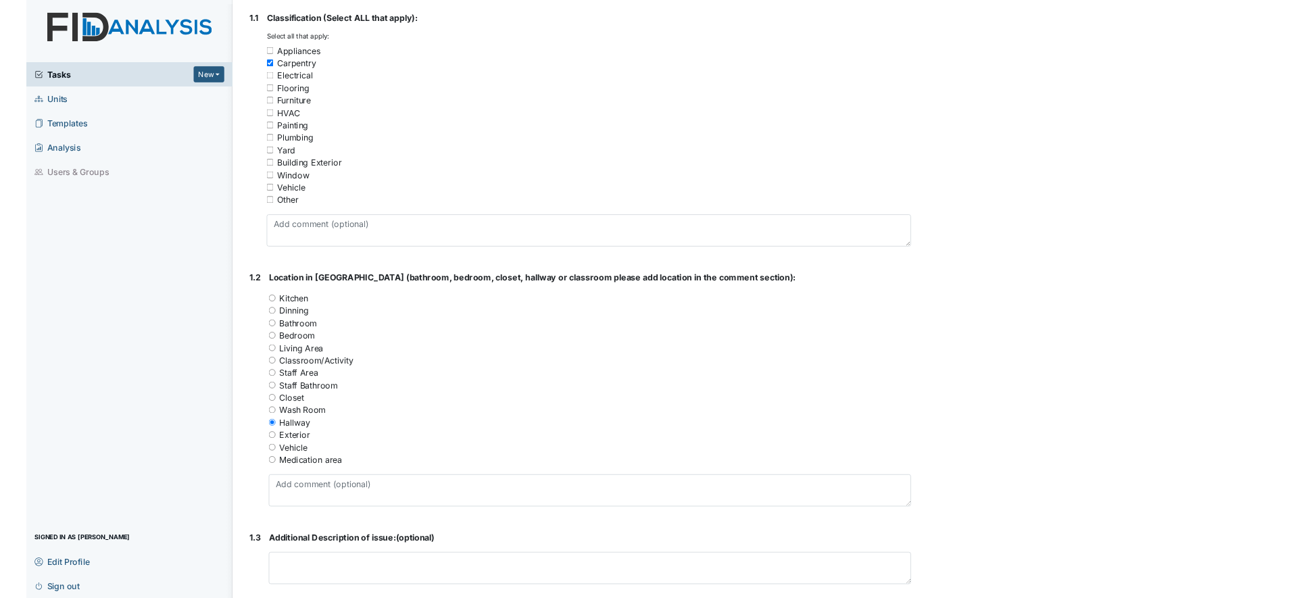
scroll to position [422, 0]
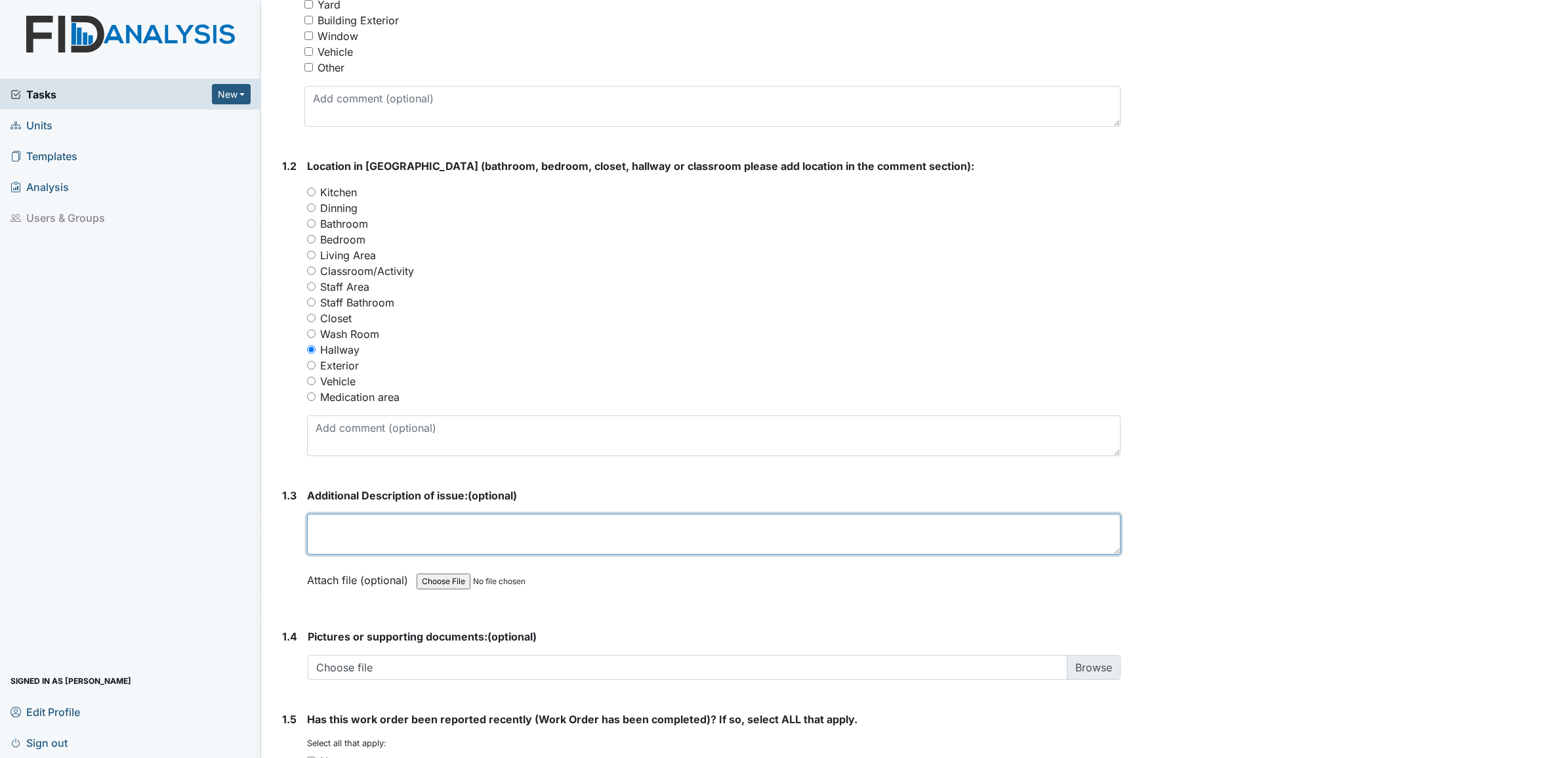
click at [337, 532] on textarea at bounding box center [713, 534] width 813 height 41
type textarea "I"
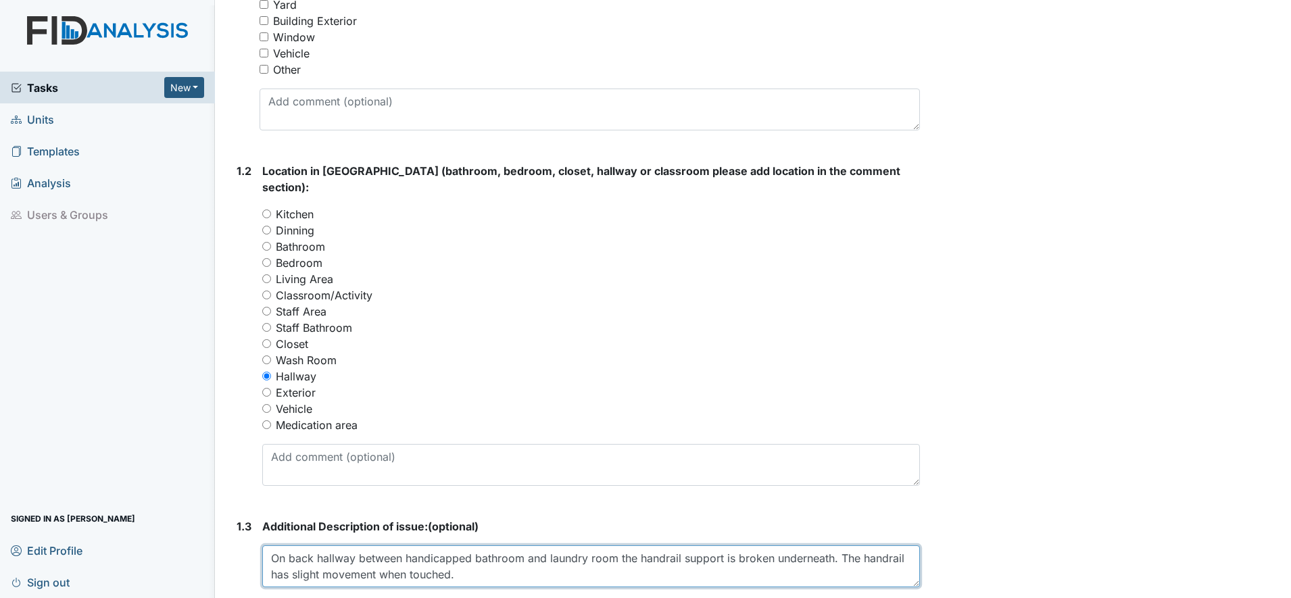
type textarea "On back hallway between handicapped bathroom and laundry room the handrail supp…"
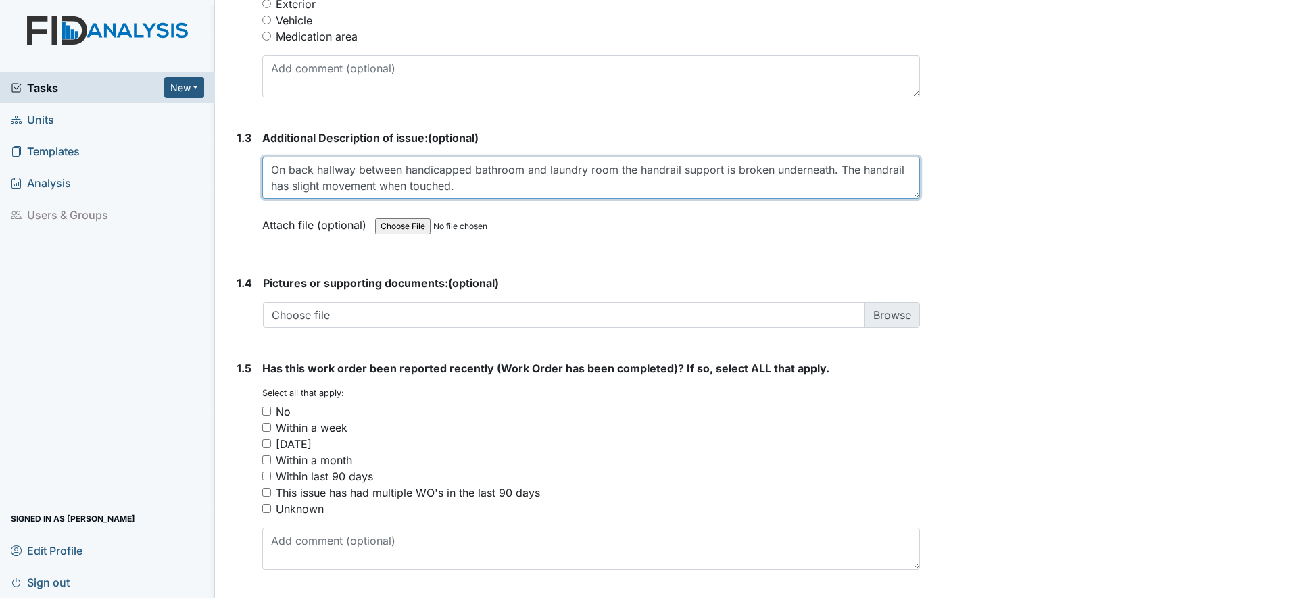
scroll to position [836, 0]
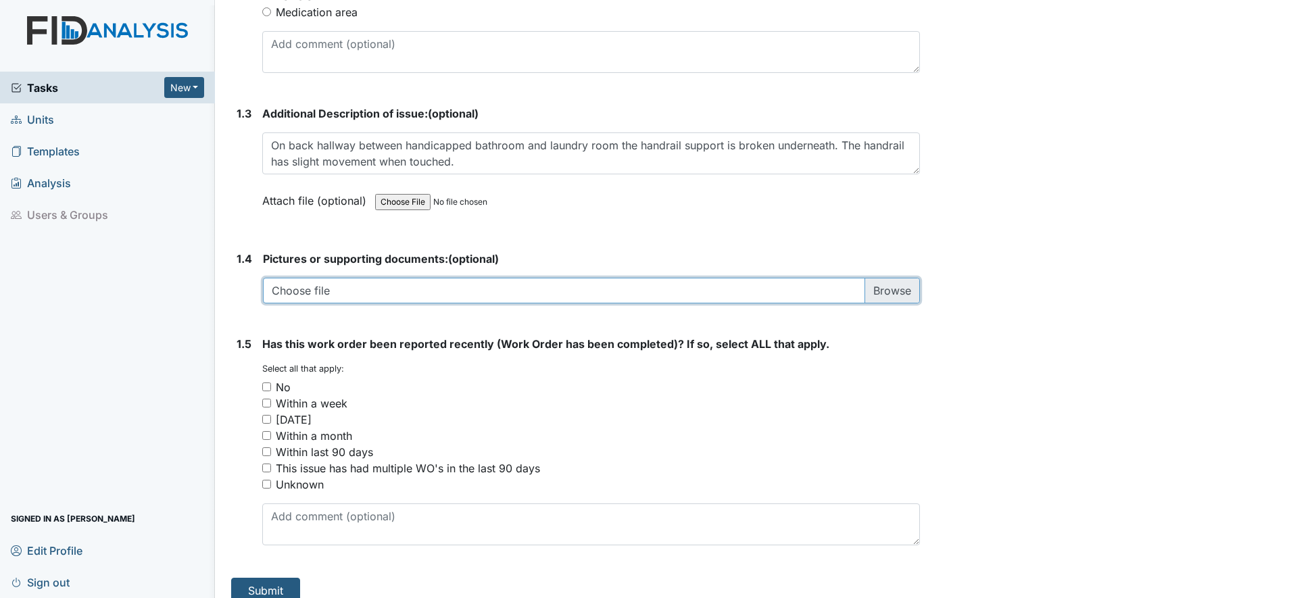
click at [889, 279] on input "file" at bounding box center [591, 291] width 657 height 26
type input "C:\fakepath\WIN_20250901_09_47_00_Pro.jpg"
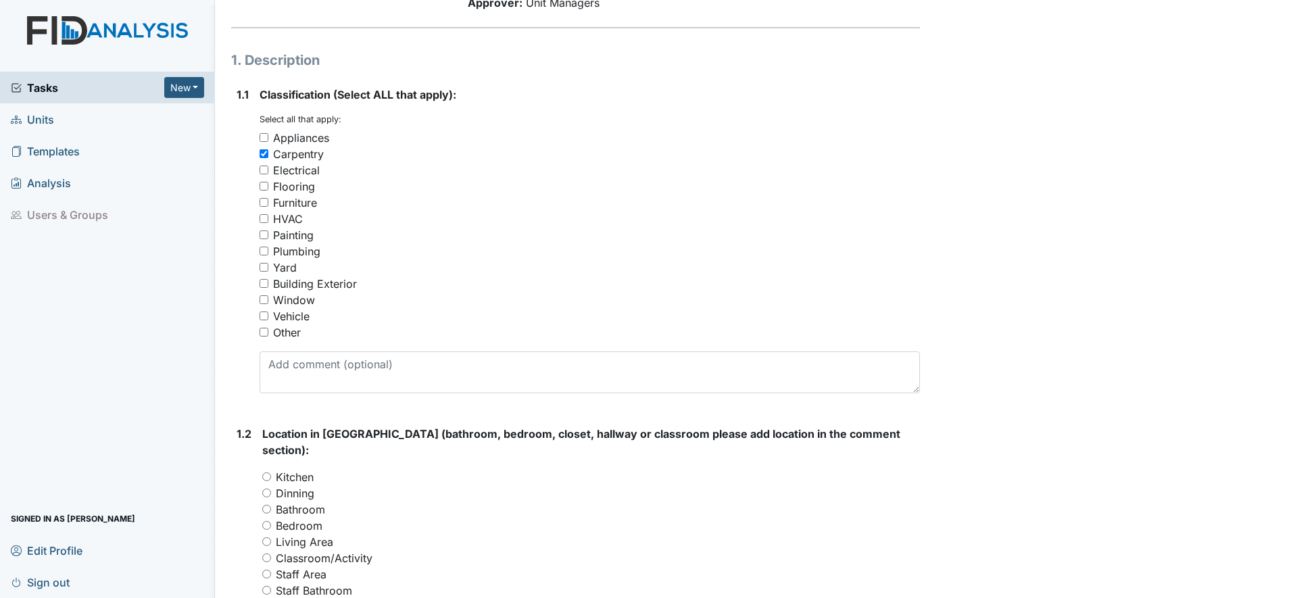
scroll to position [0, 0]
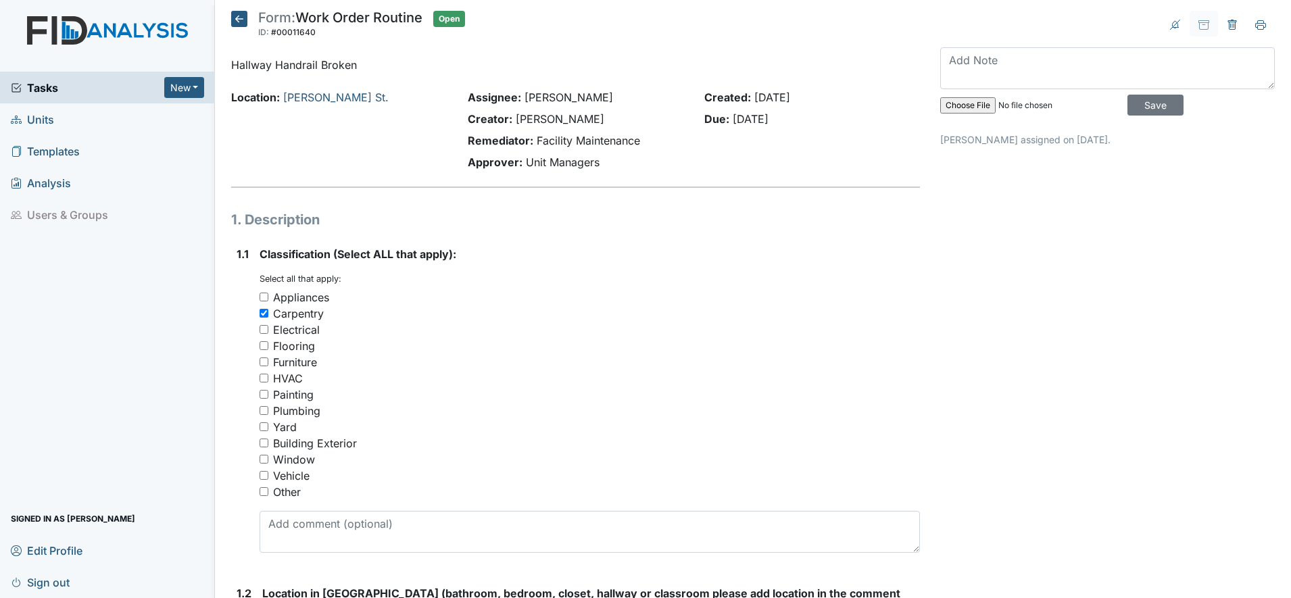
click at [961, 104] on input "file" at bounding box center [1032, 105] width 184 height 32
type input "C:\fakepath\WIN_20250901_09_47_15_Pro.jpg"
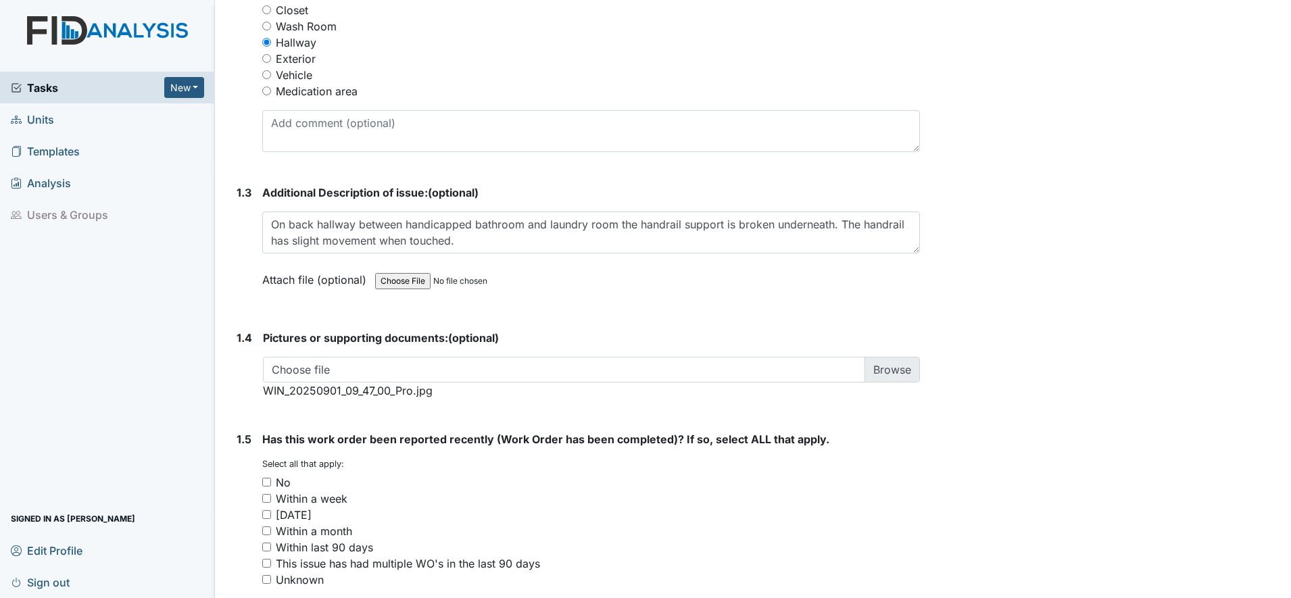
scroll to position [852, 0]
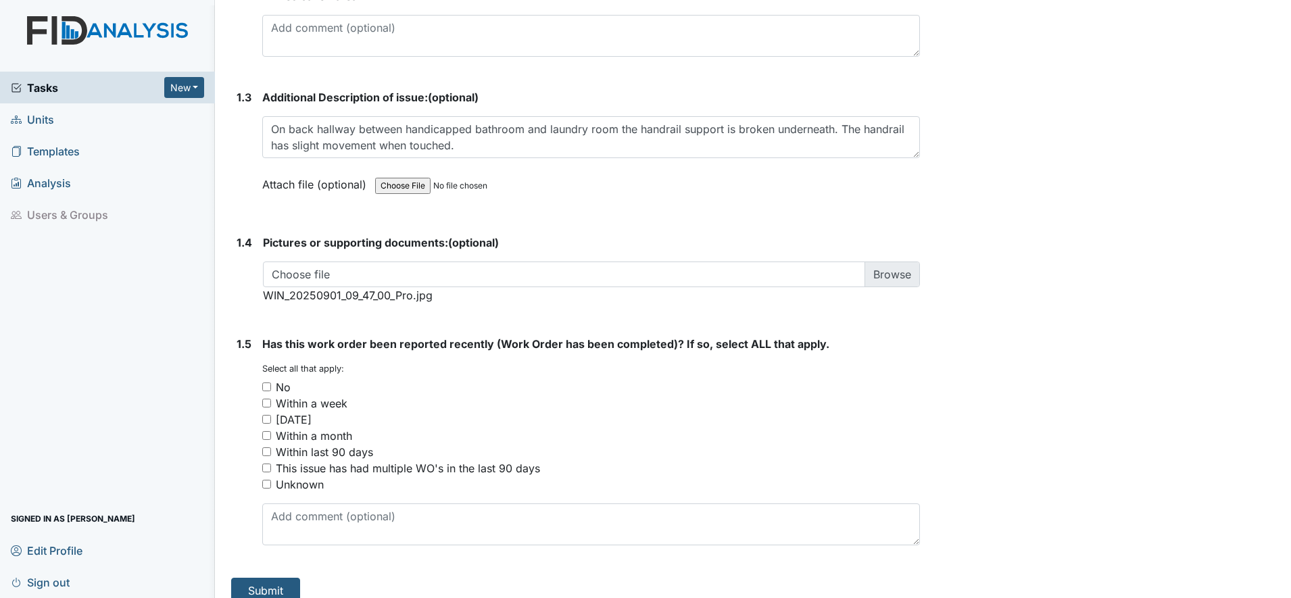
drag, startPoint x: 264, startPoint y: 368, endPoint x: 283, endPoint y: 423, distance: 57.9
click at [264, 383] on input "No" at bounding box center [266, 387] width 9 height 9
checkbox input "true"
click at [274, 578] on button "Submit" at bounding box center [265, 591] width 69 height 26
